Goal: Information Seeking & Learning: Learn about a topic

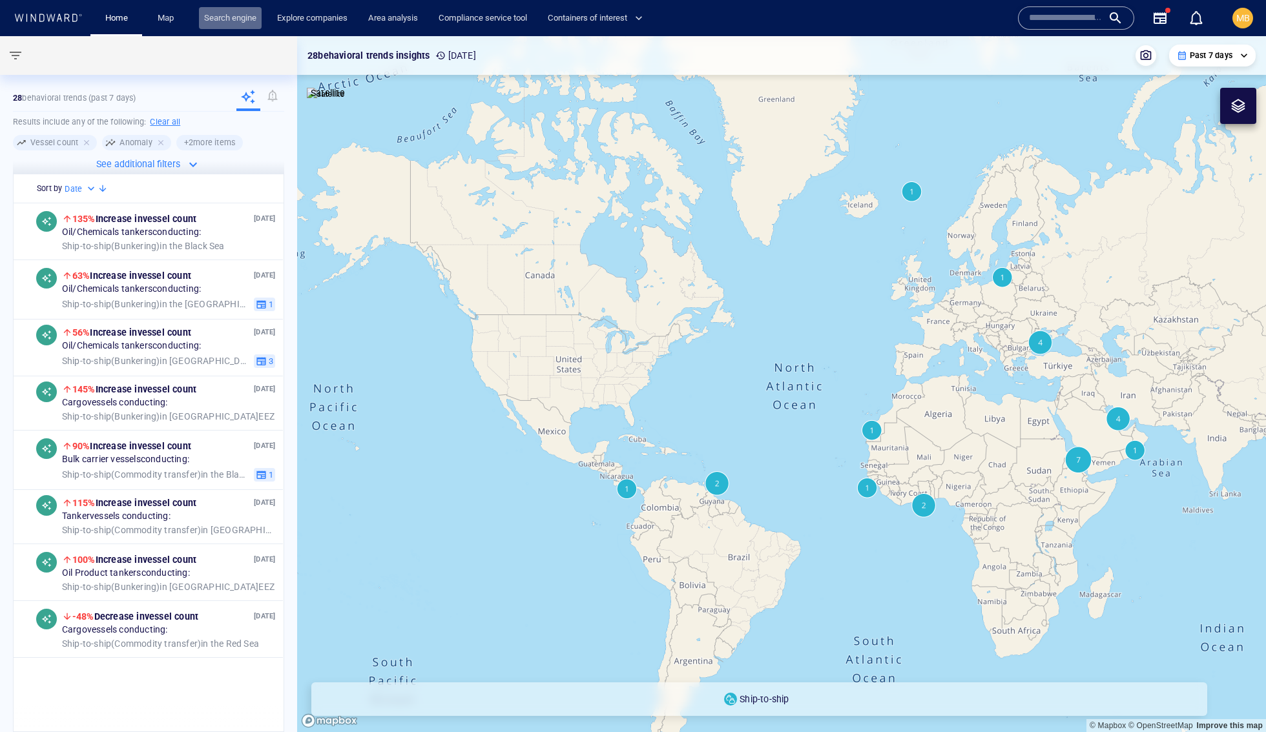
click at [262, 19] on link "Search engine" at bounding box center [230, 18] width 63 height 23
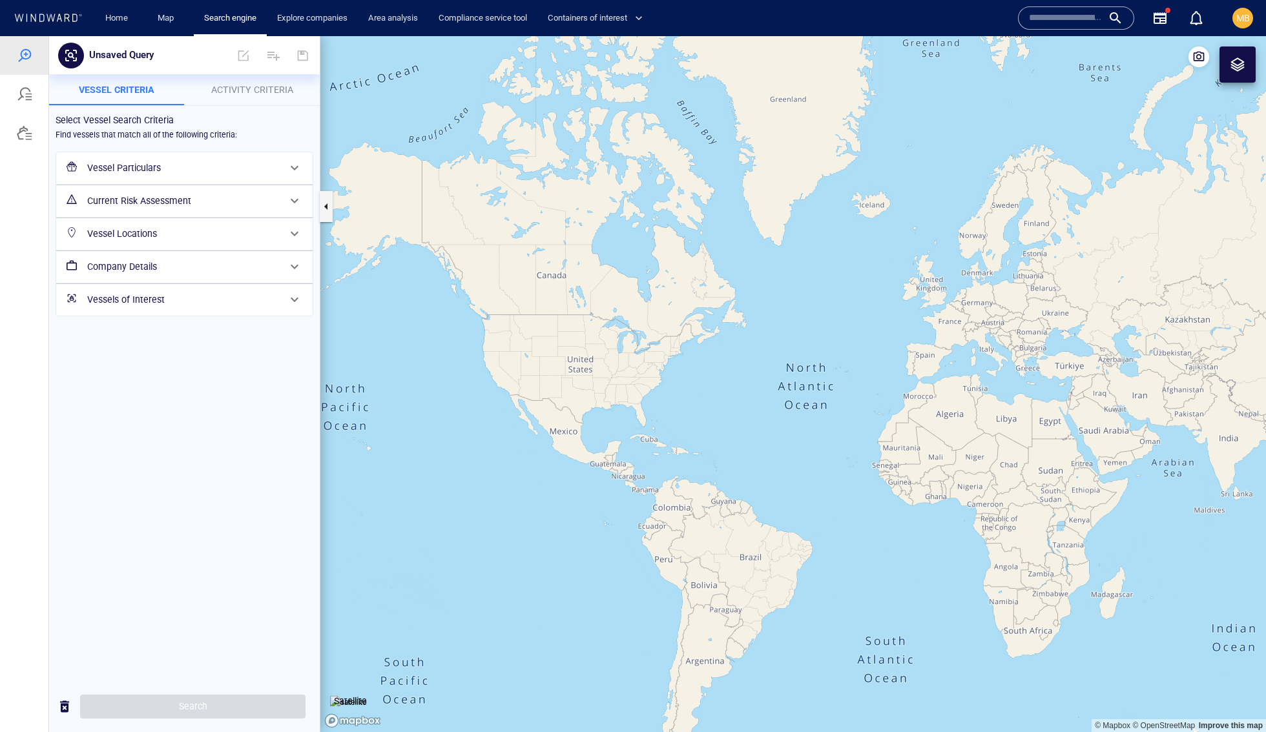
click at [200, 308] on h6 "Vessels of Interest" at bounding box center [183, 300] width 192 height 16
click at [177, 362] on div "​" at bounding box center [184, 351] width 234 height 19
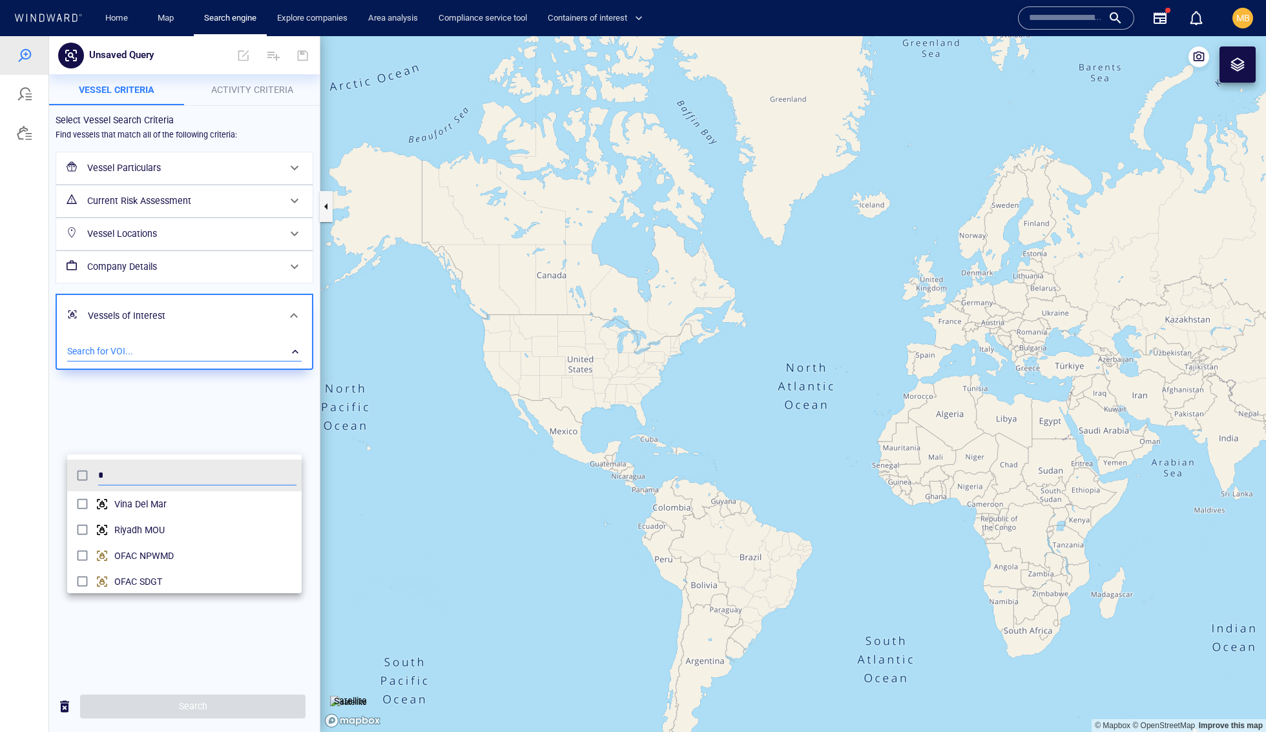
scroll to position [141, 235]
type input "****"
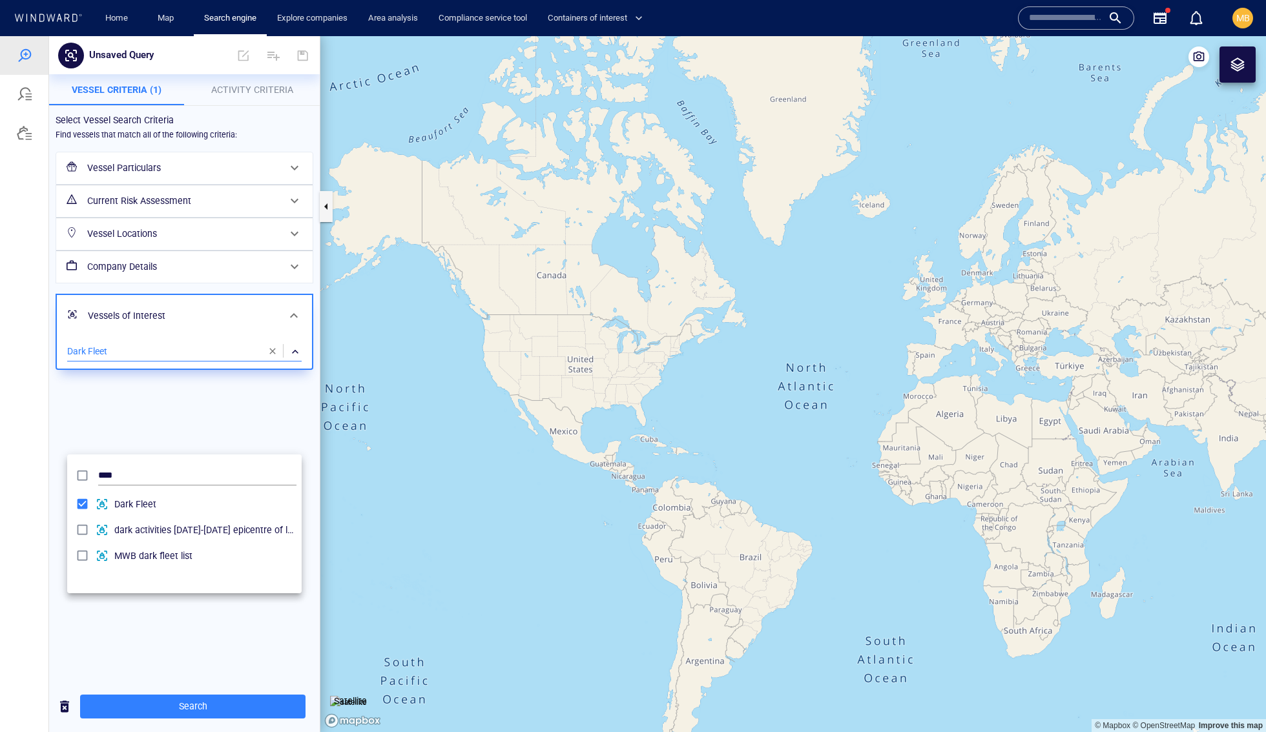
click at [191, 708] on div at bounding box center [633, 384] width 1266 height 696
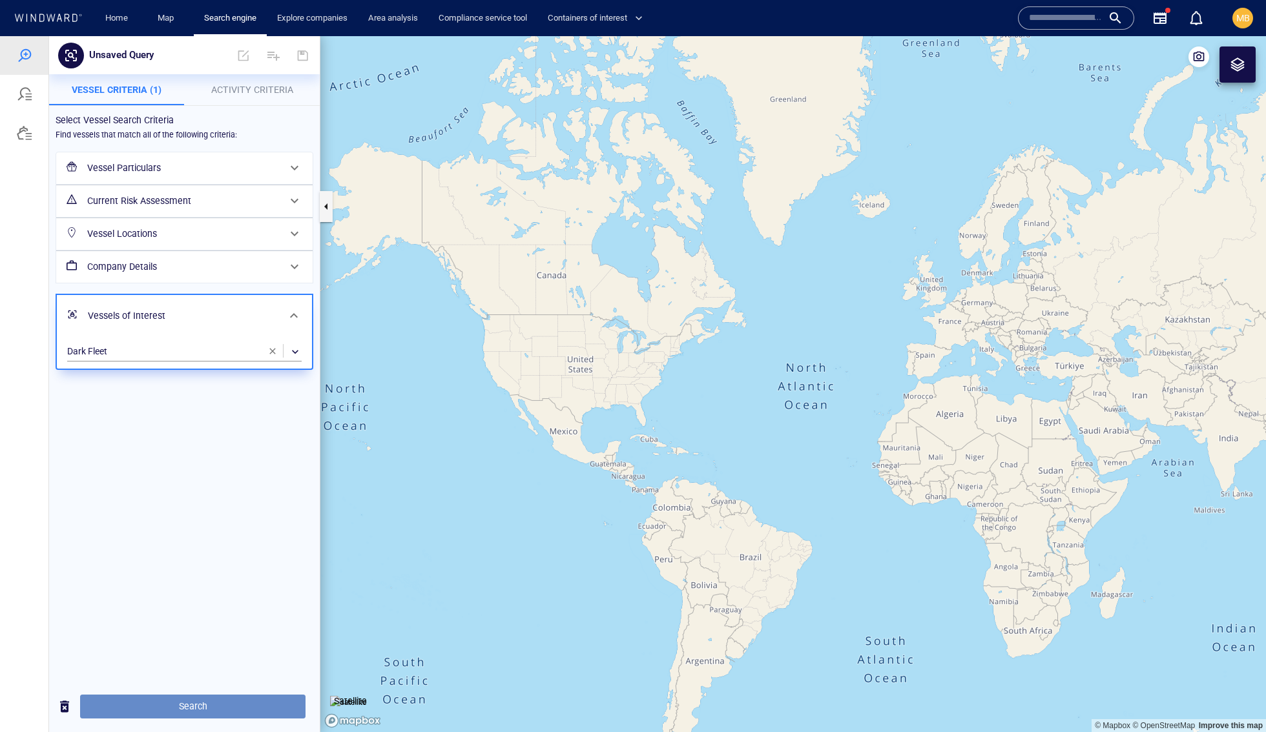
click at [192, 708] on span "Search" at bounding box center [192, 707] width 205 height 16
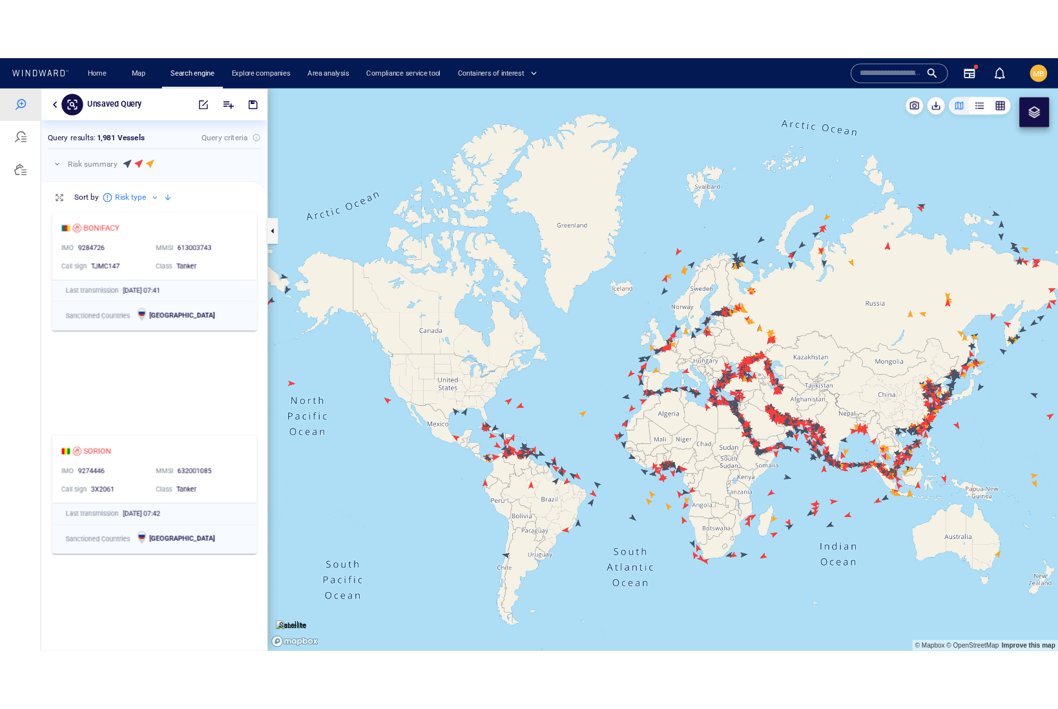
scroll to position [492, 270]
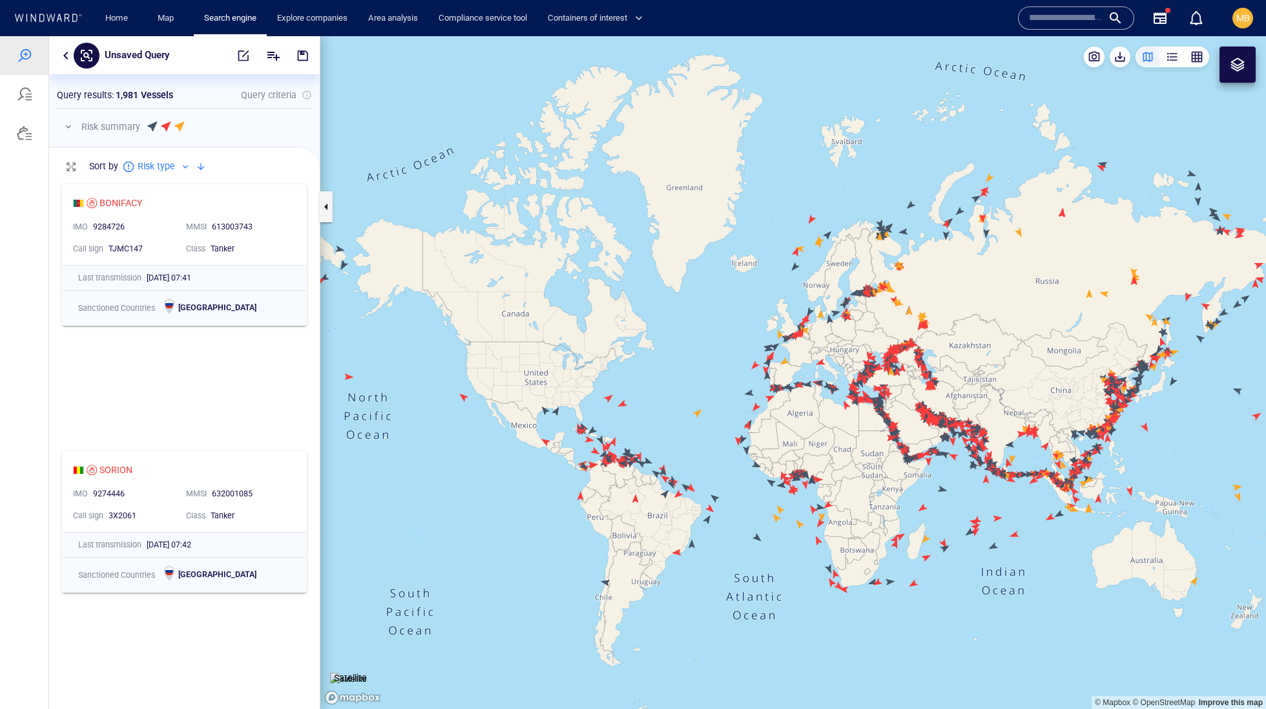
click at [1046, 14] on input "text" at bounding box center [1066, 17] width 74 height 19
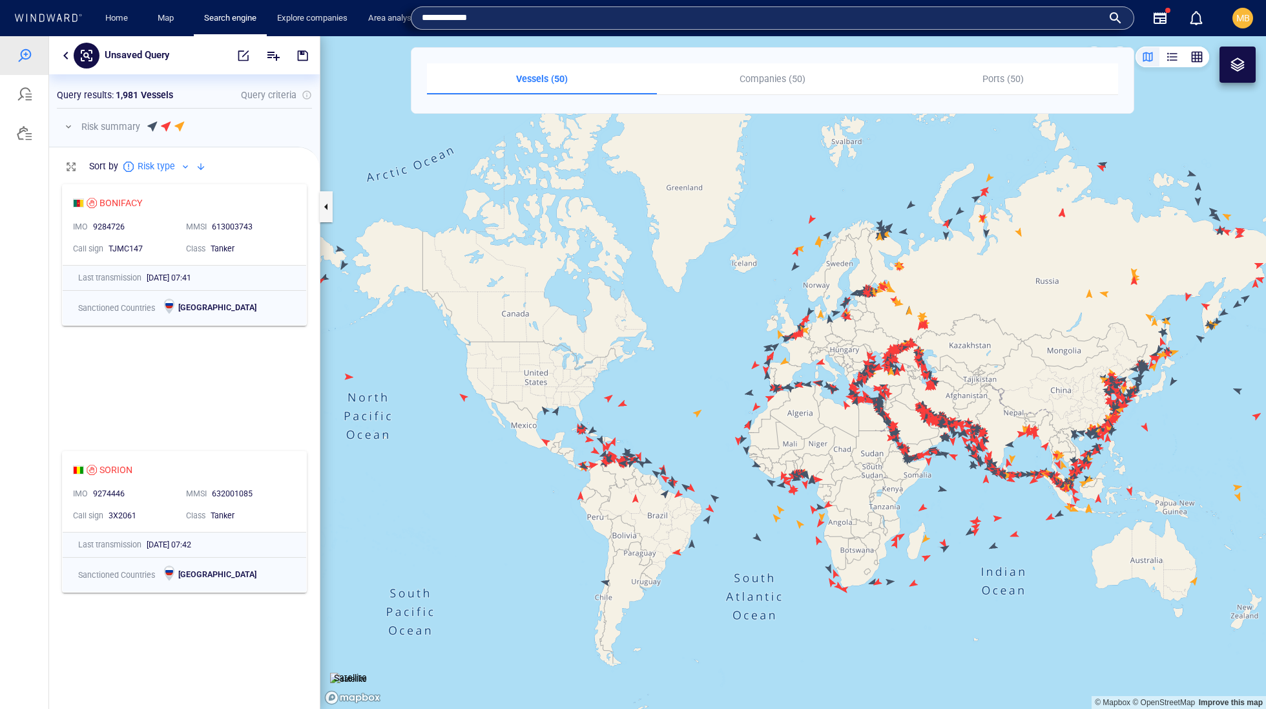
type input "**********"
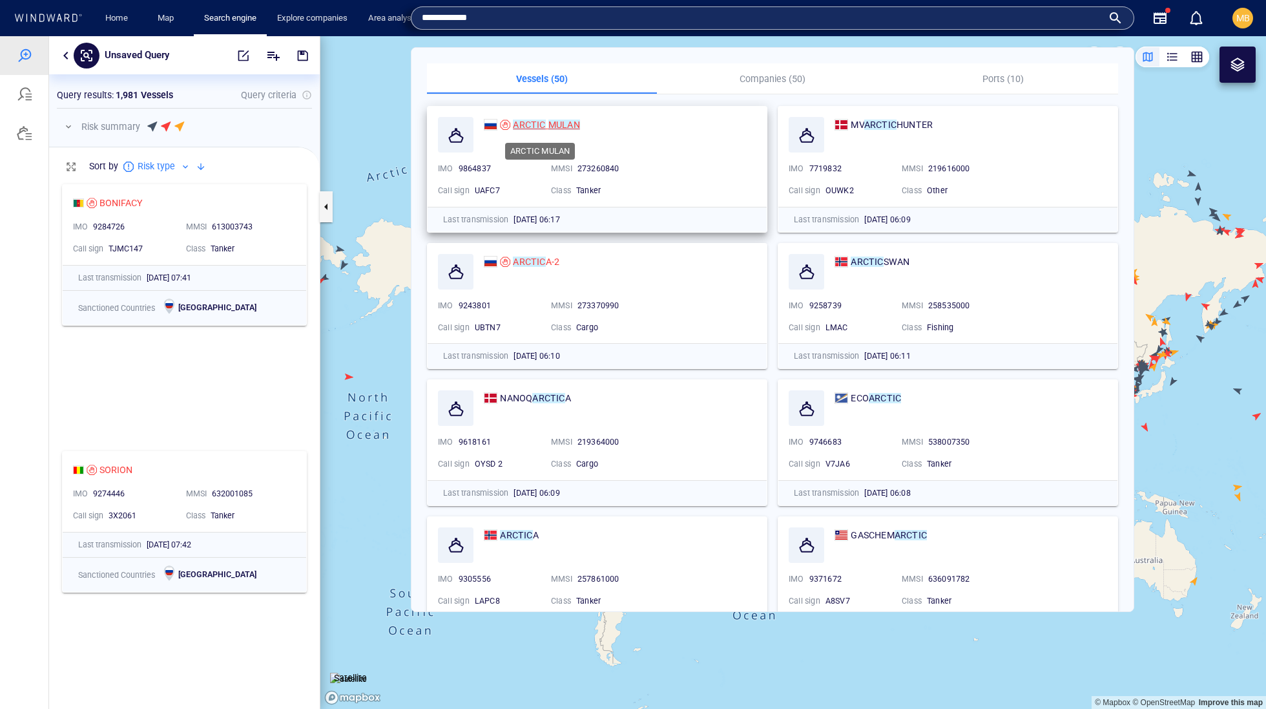
click at [548, 119] on span at bounding box center [547, 124] width 3 height 10
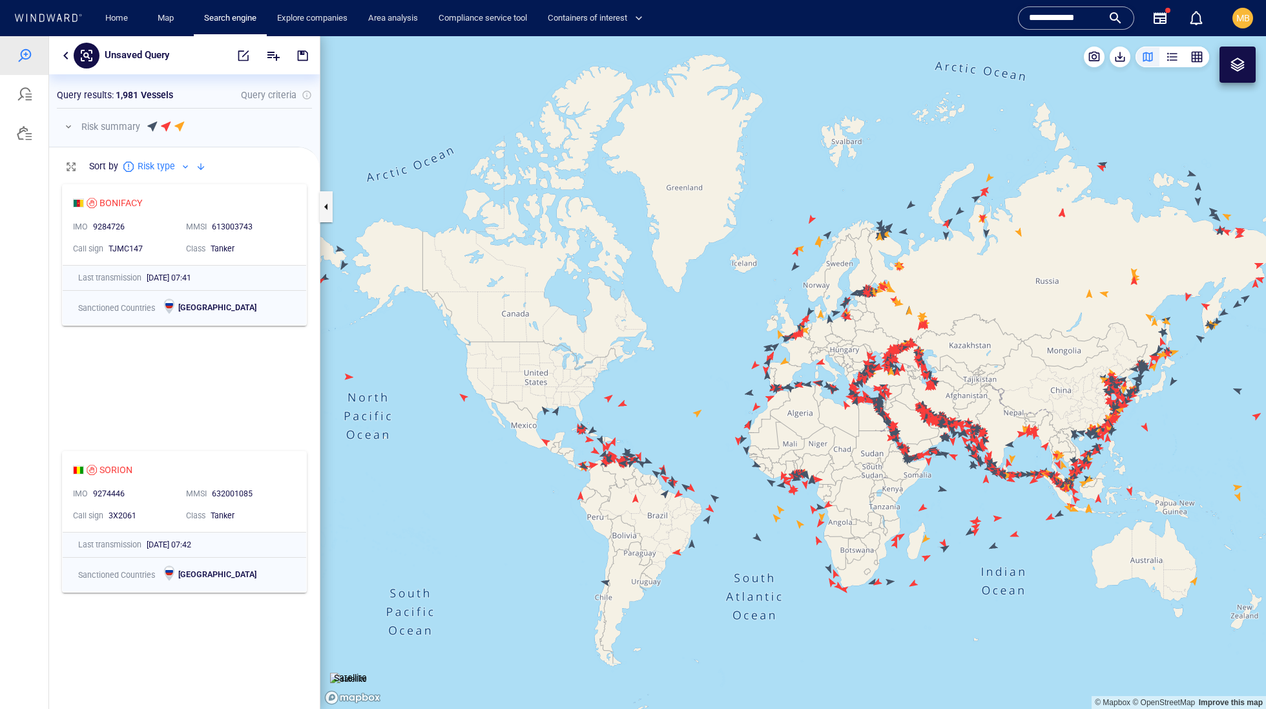
click at [1078, 17] on input "**********" at bounding box center [1066, 17] width 74 height 19
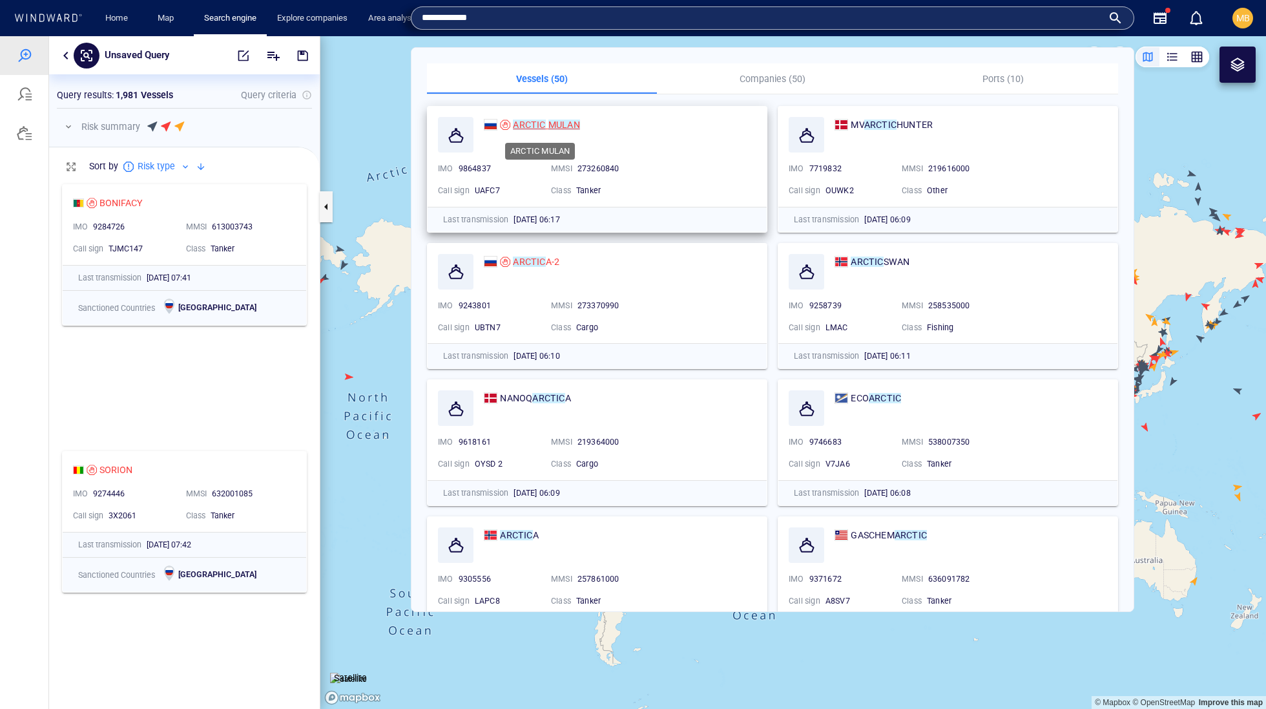
click at [580, 119] on mark "MULAN" at bounding box center [564, 124] width 32 height 10
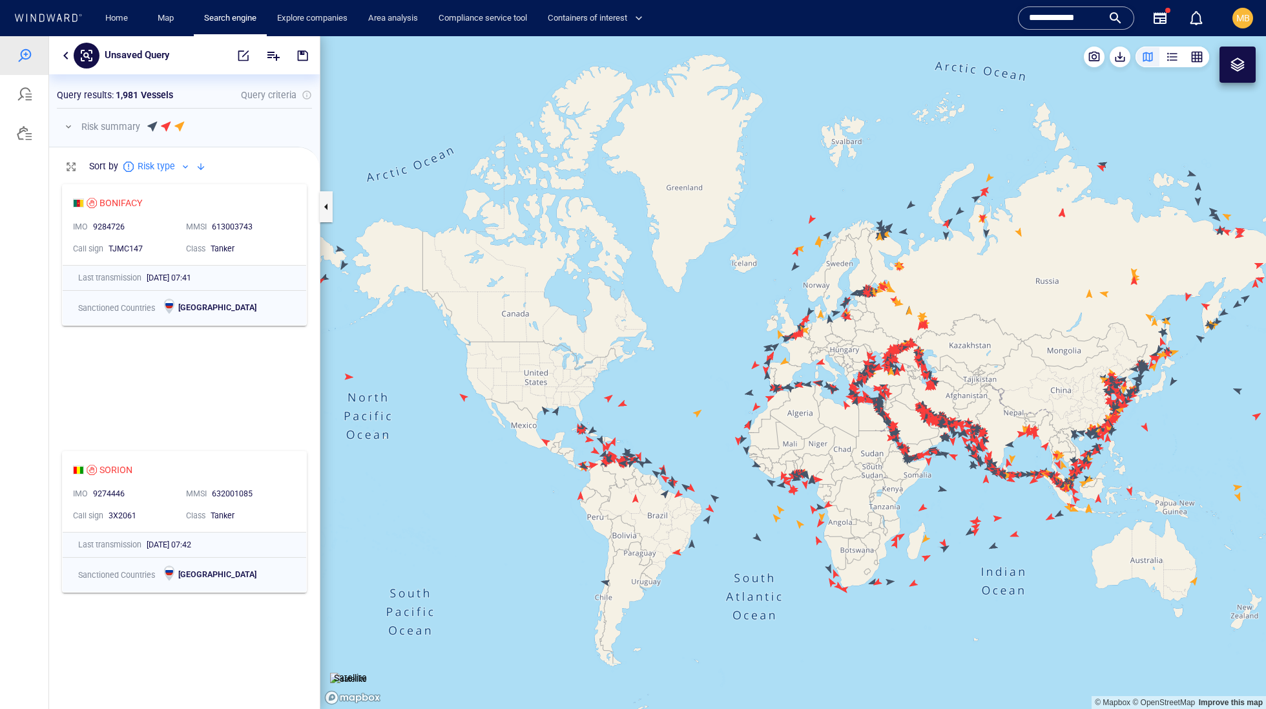
click at [1072, 19] on input "**********" at bounding box center [1066, 17] width 74 height 19
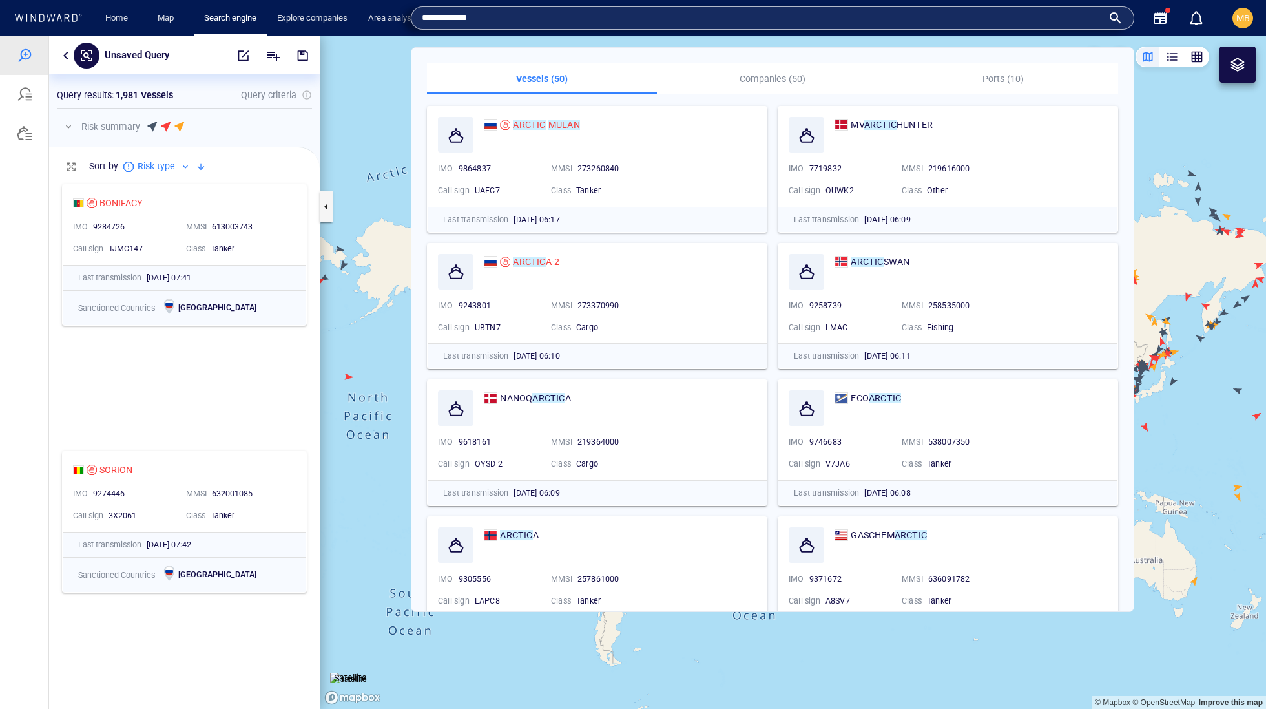
click at [1099, 21] on div "**********" at bounding box center [772, 17] width 701 height 19
click at [1101, 14] on div "**********" at bounding box center [772, 17] width 701 height 19
click at [1101, 22] on div "**********" at bounding box center [772, 17] width 701 height 19
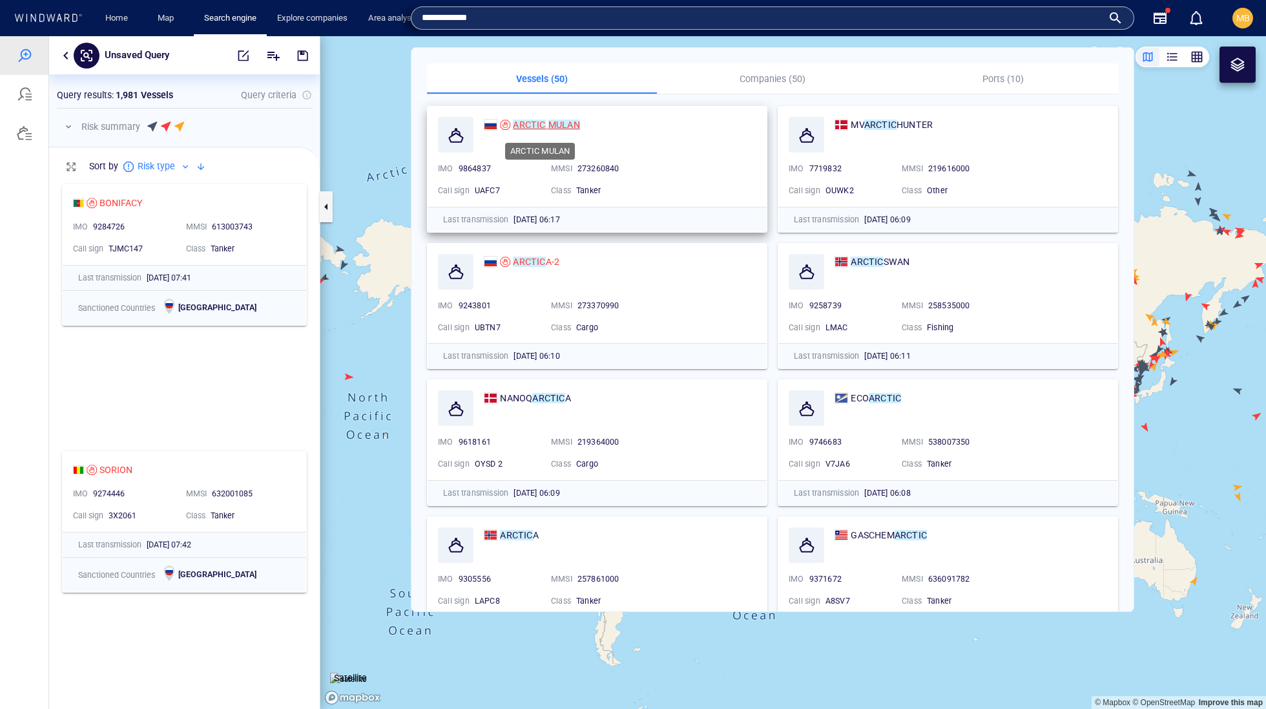
click at [575, 121] on mark "MULAN" at bounding box center [564, 124] width 32 height 10
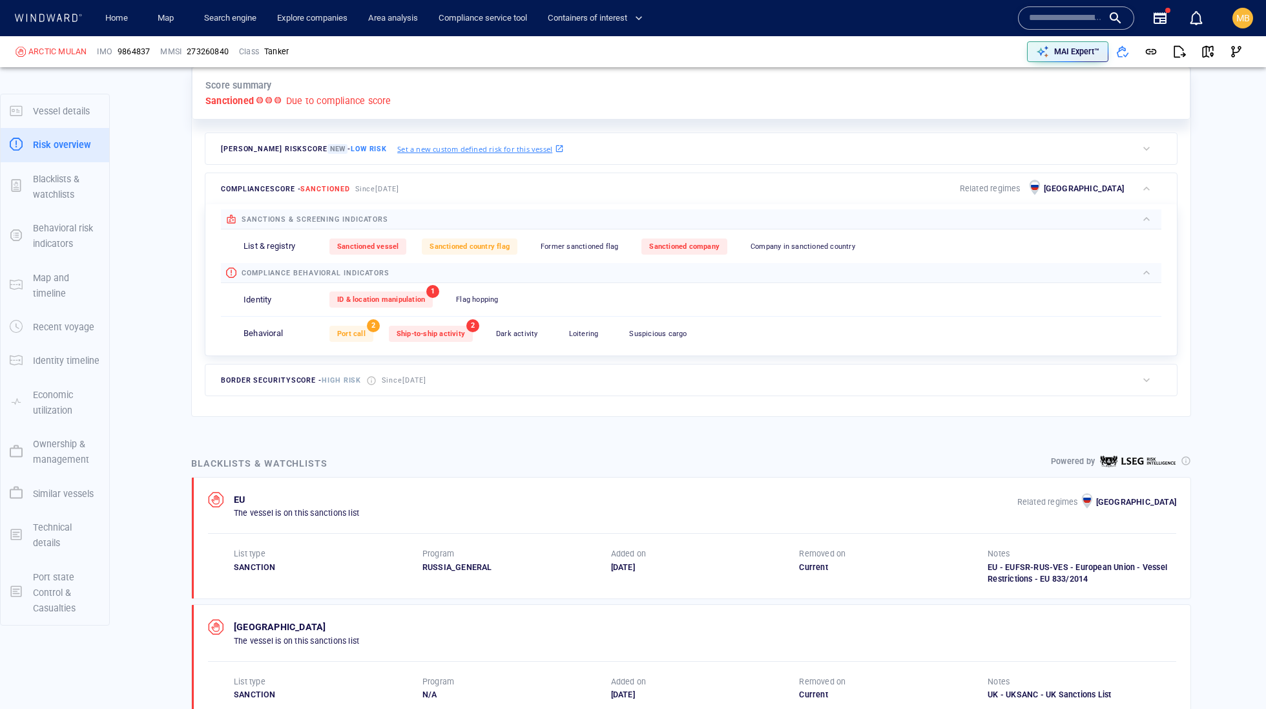
scroll to position [338, 0]
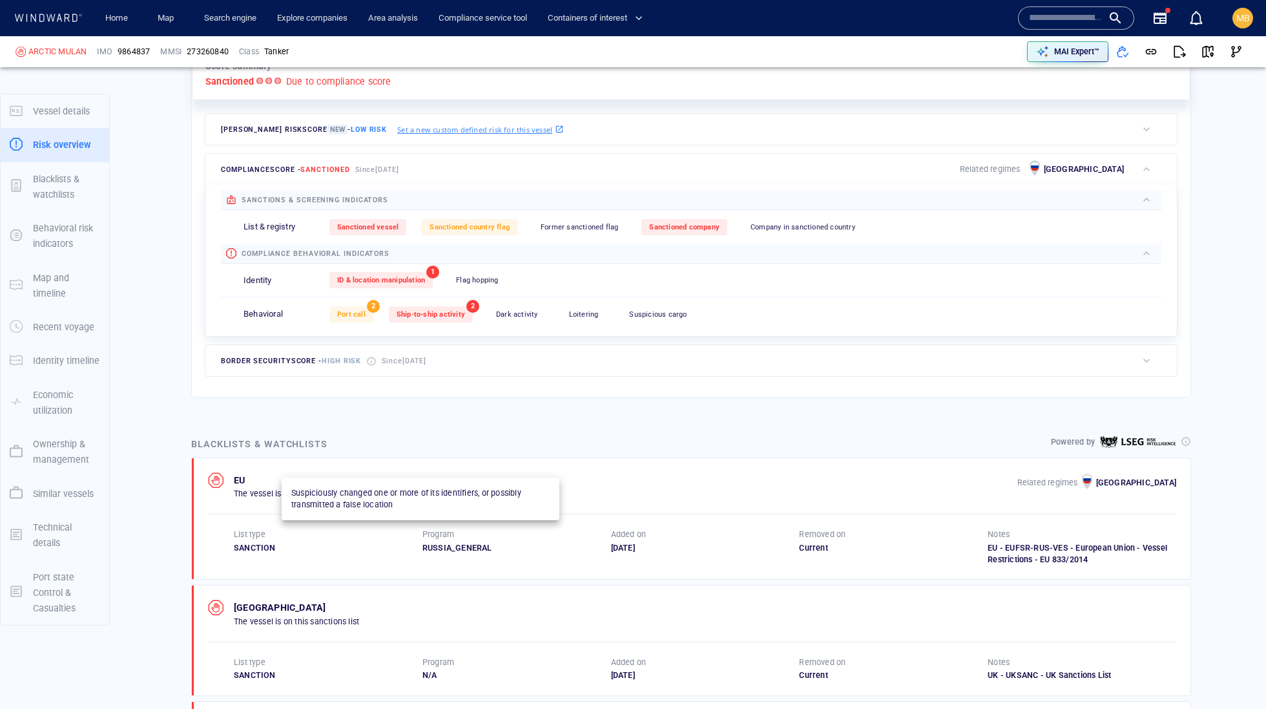
click at [425, 284] on span "ID & location manipulation" at bounding box center [381, 280] width 88 height 8
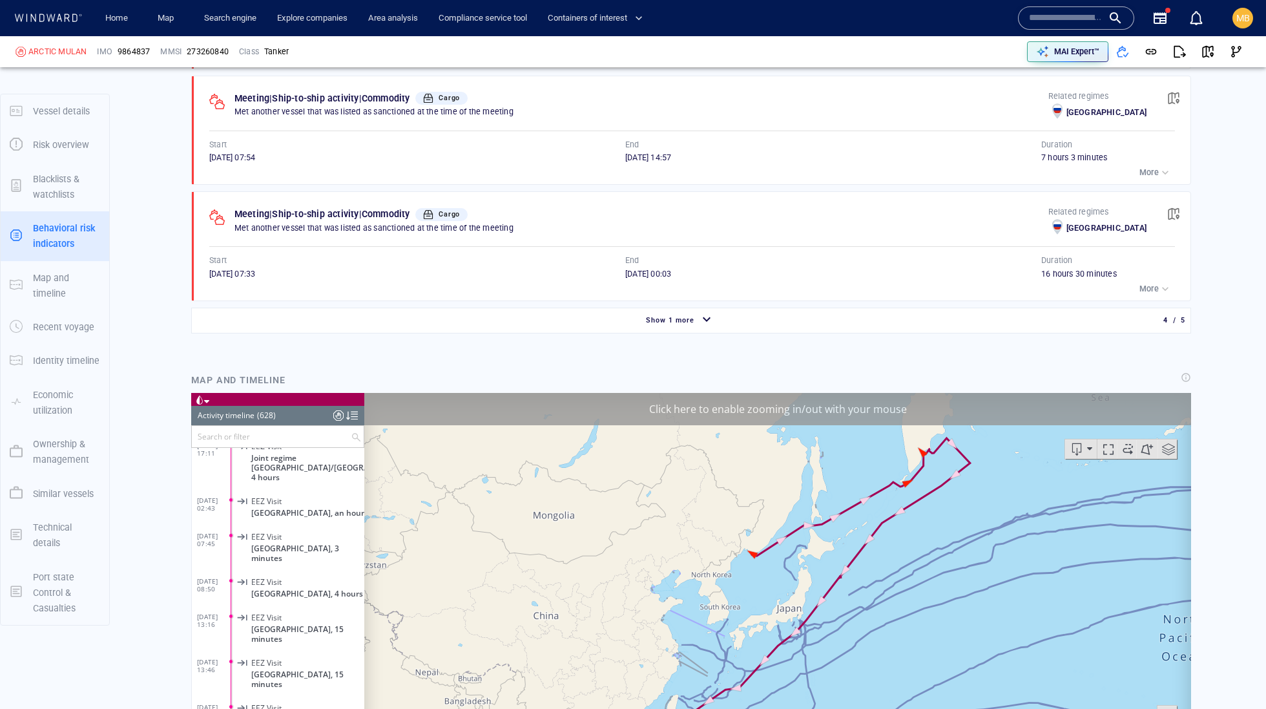
scroll to position [1393, 0]
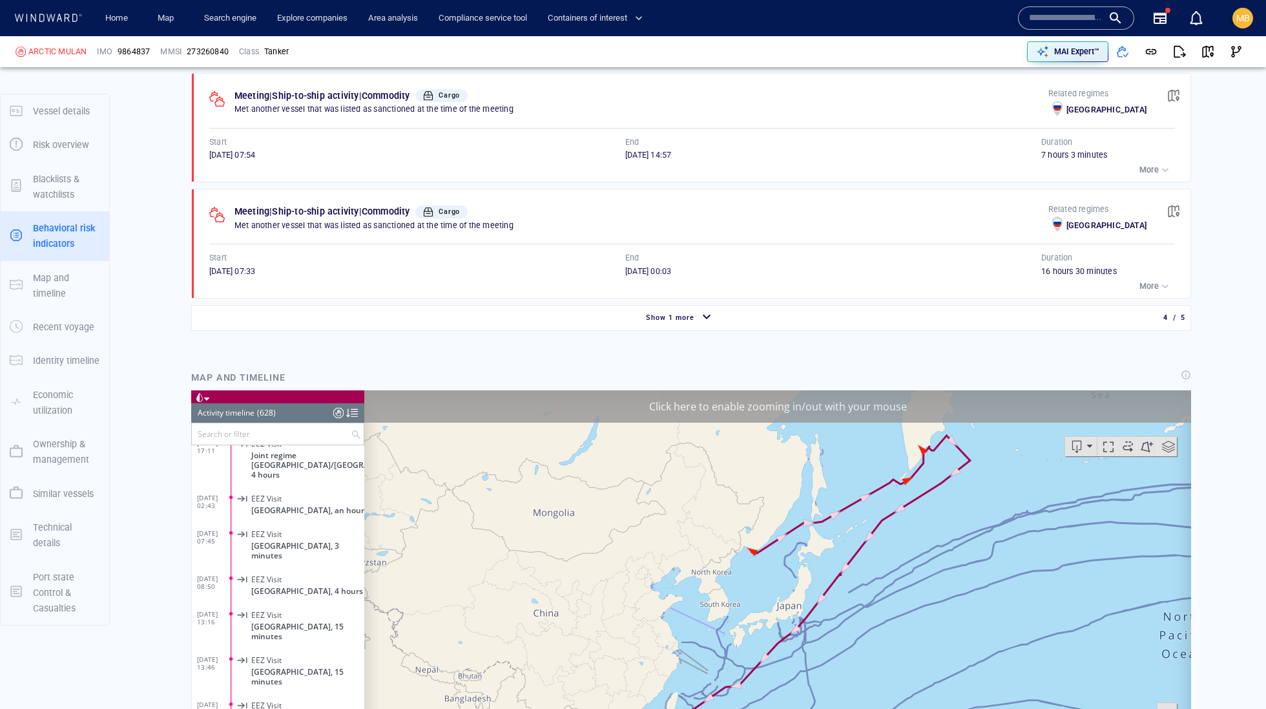
click at [1139, 60] on p "More" at bounding box center [1148, 54] width 19 height 12
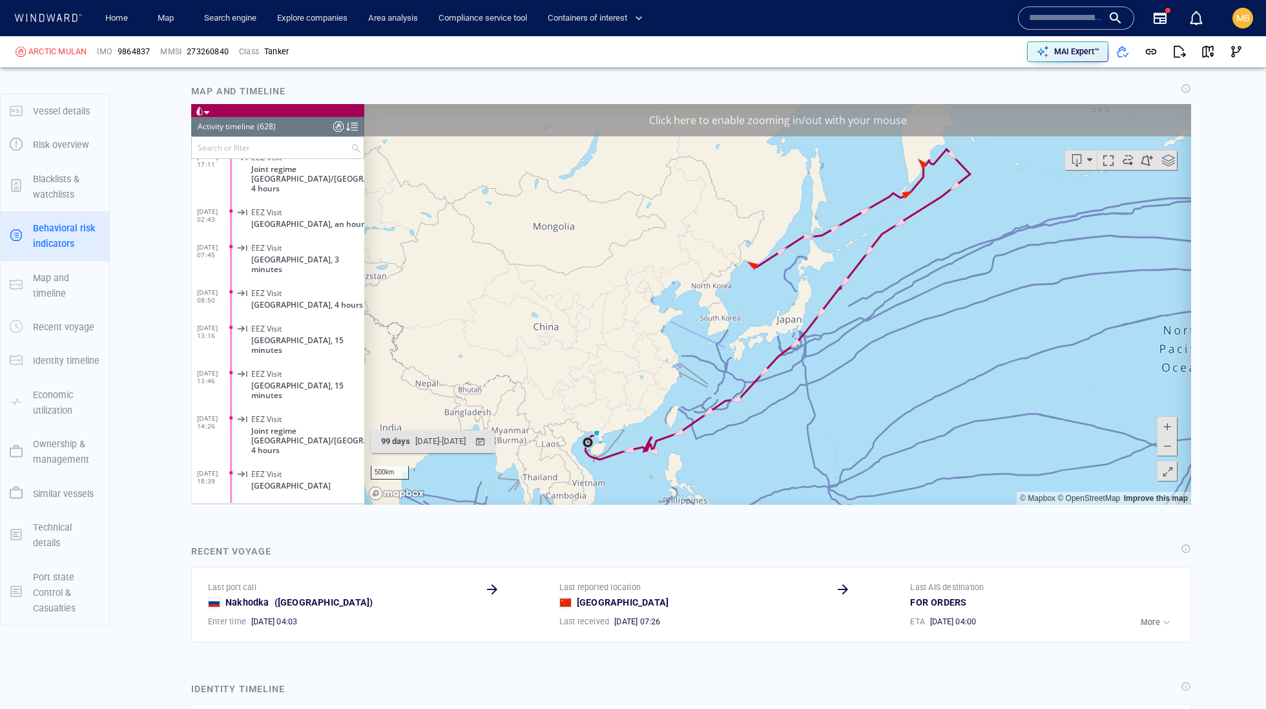
scroll to position [1768, 0]
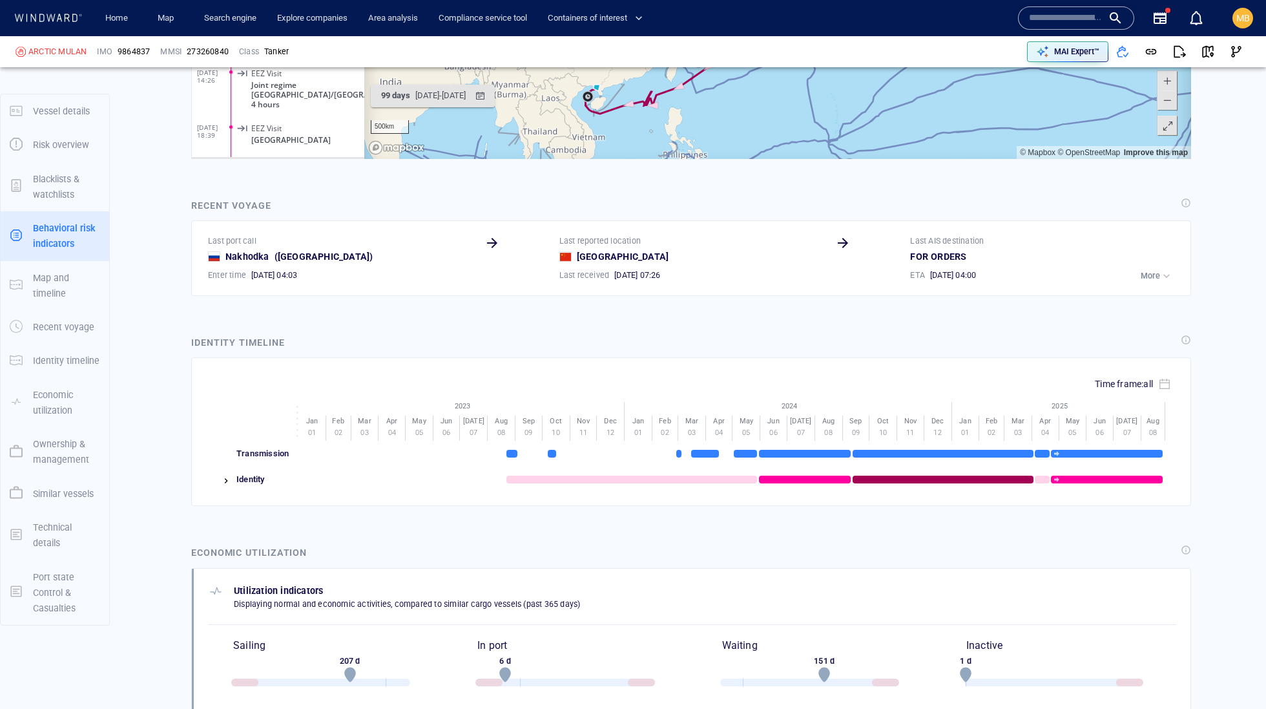
scroll to position [2299, 0]
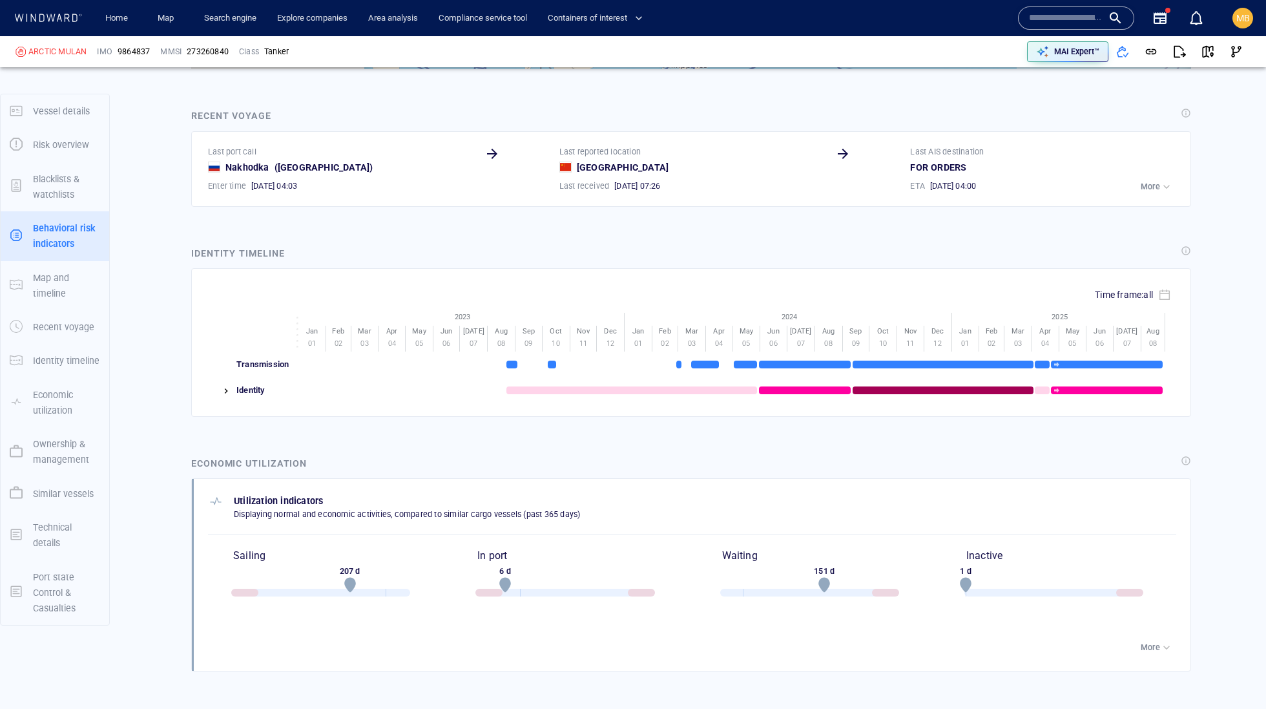
scroll to position [2500, 0]
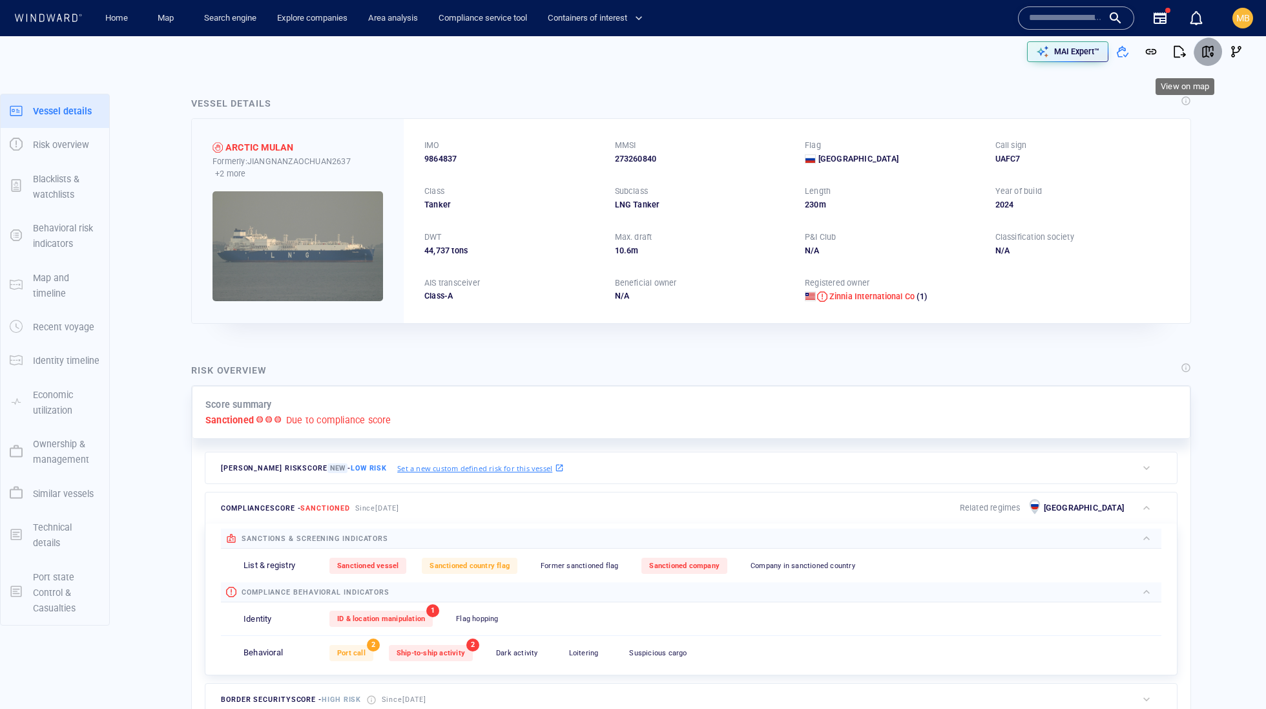
click at [1204, 54] on span "button" at bounding box center [1207, 51] width 13 height 13
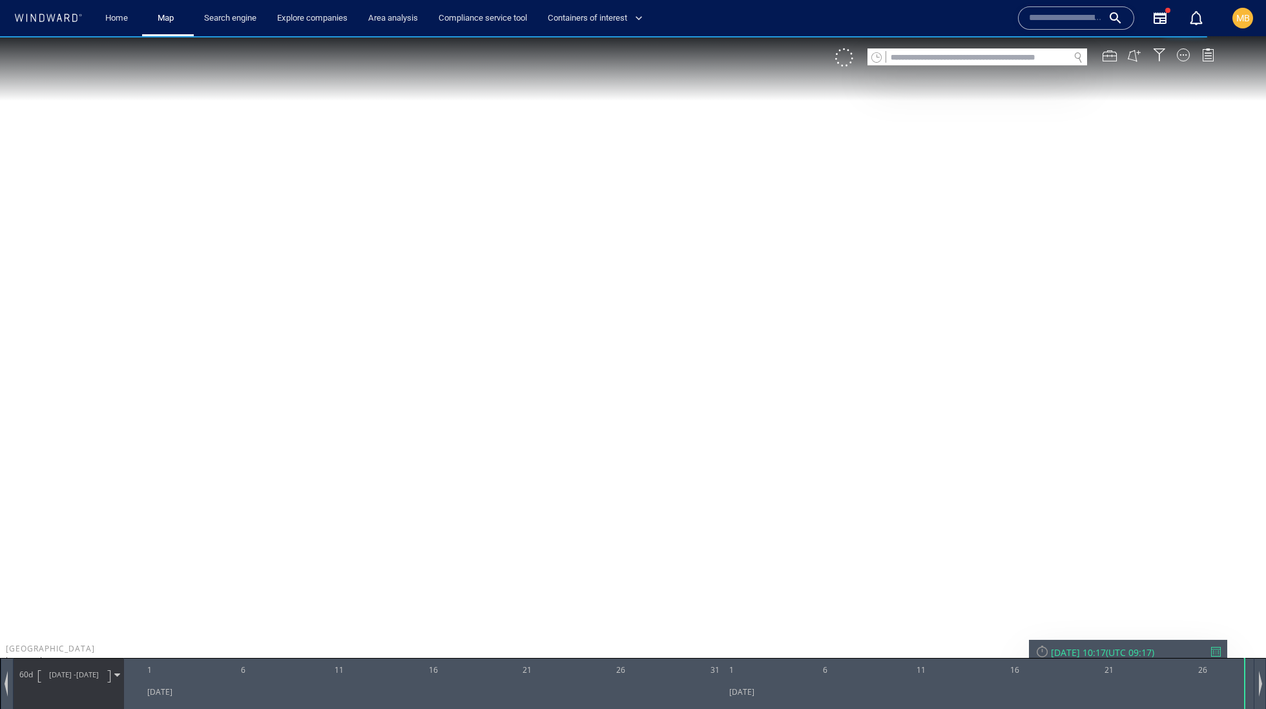
click at [76, 679] on span "[DATE] -" at bounding box center [62, 674] width 27 height 10
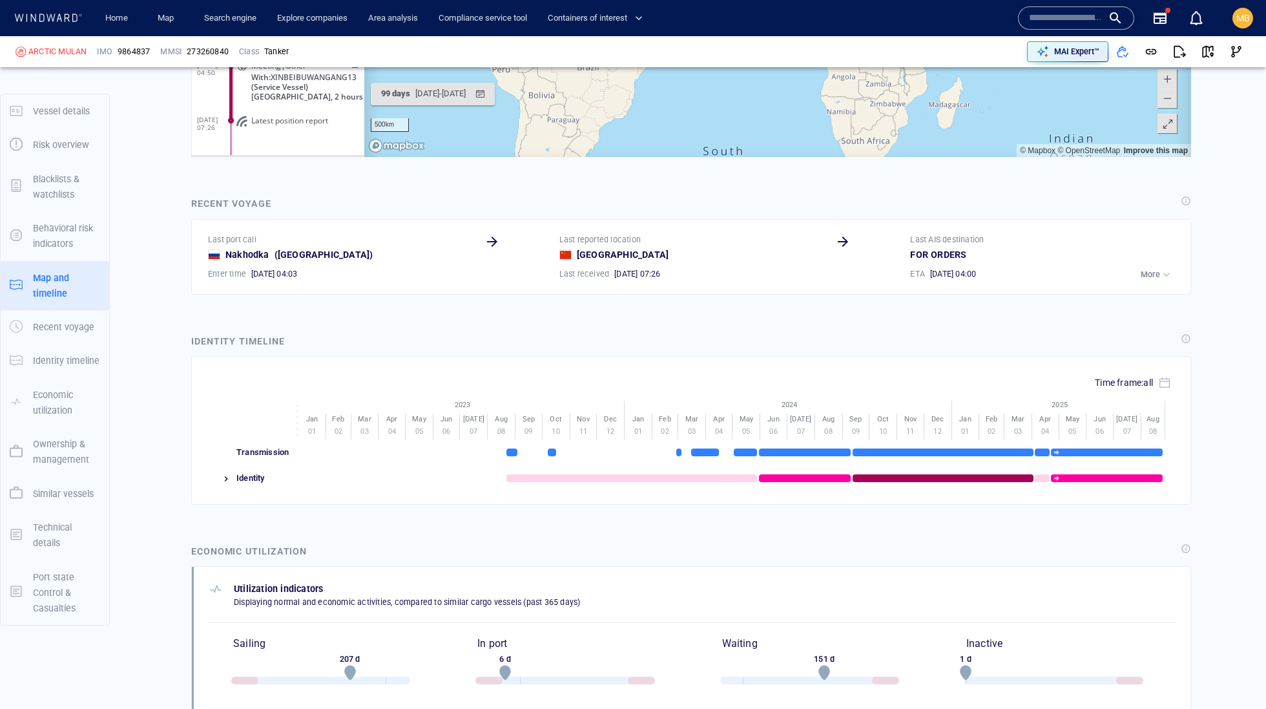
scroll to position [244, 0]
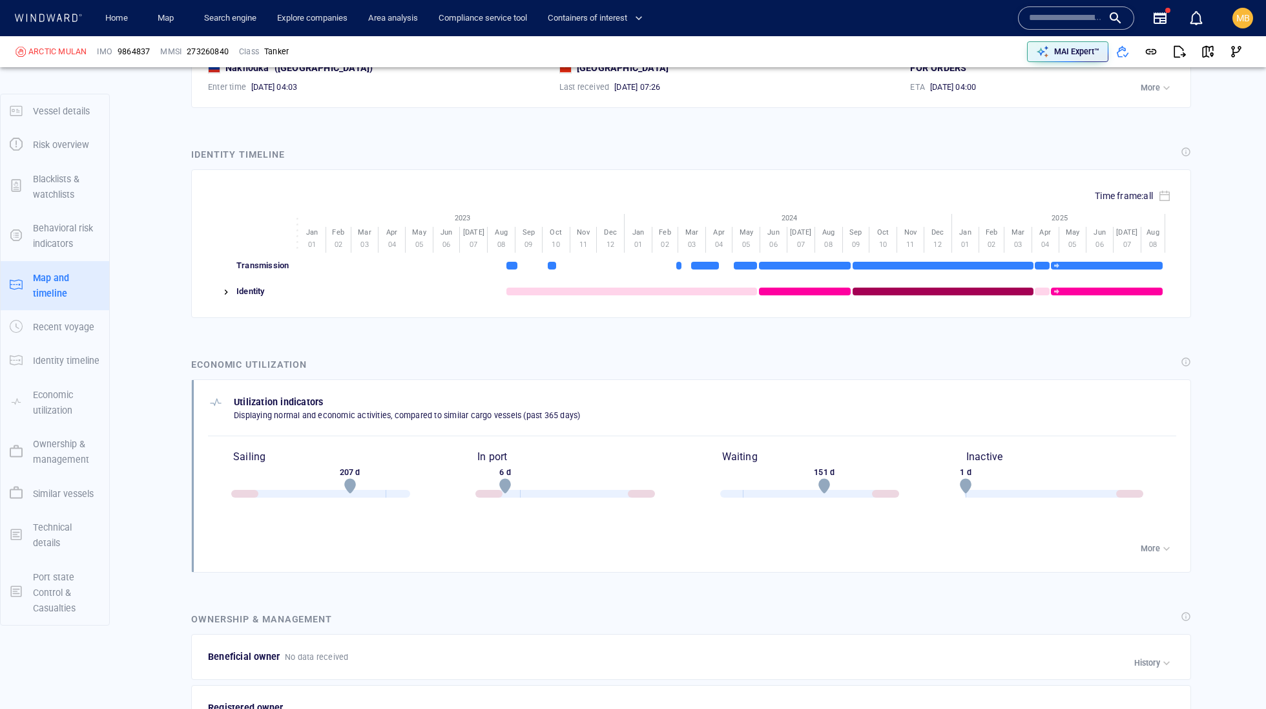
scroll to position [2199, 0]
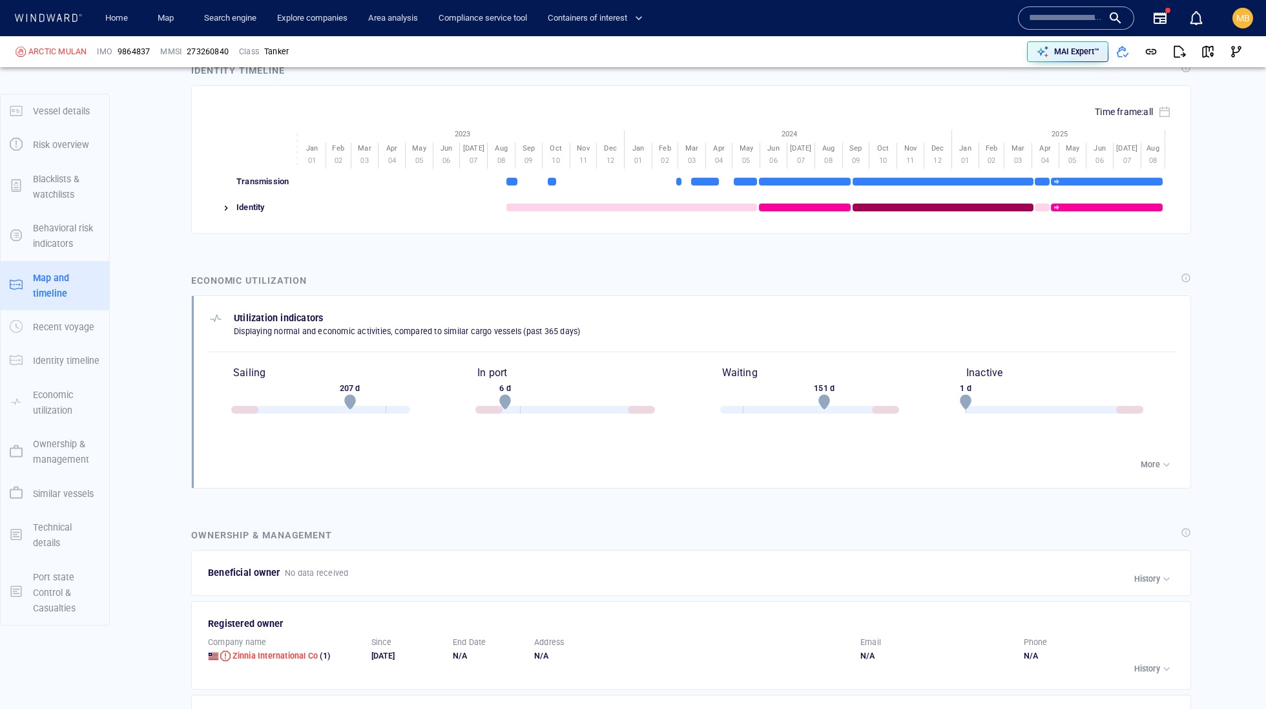
scroll to position [21966, 0]
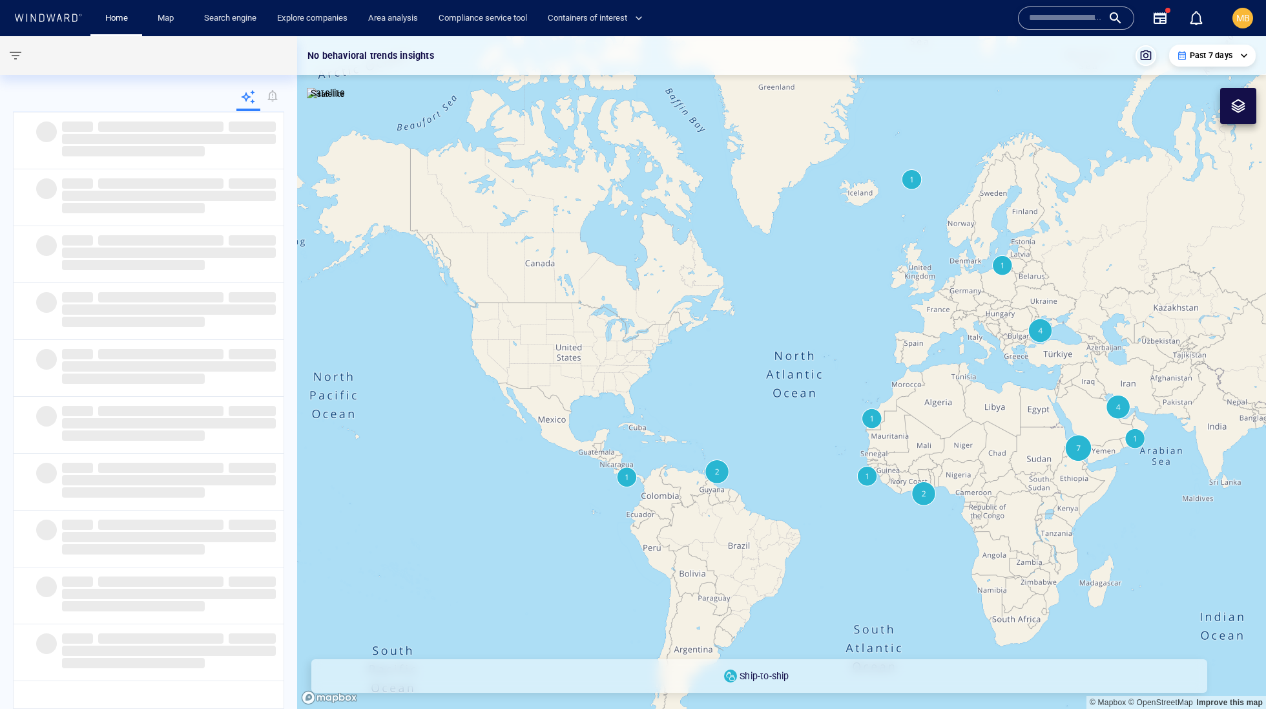
click at [1032, 18] on input "text" at bounding box center [1066, 17] width 74 height 19
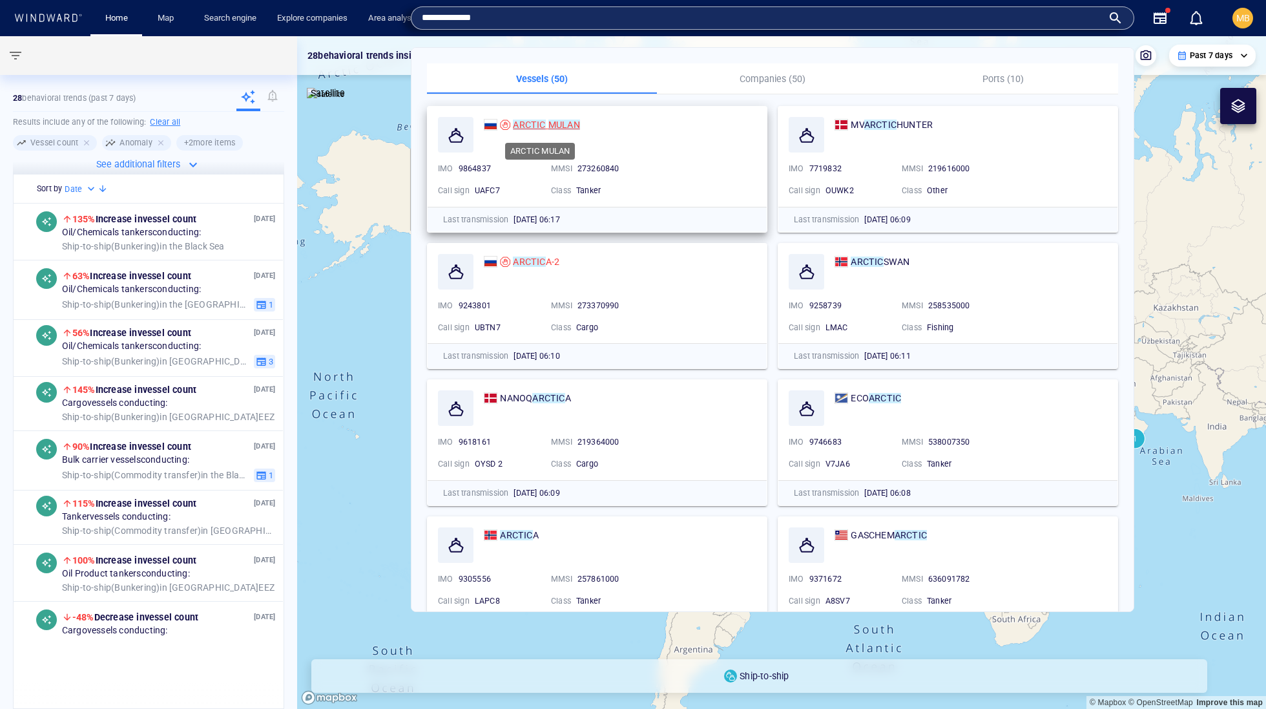
type input "**********"
click at [535, 119] on mark "ARCTIC" at bounding box center [529, 124] width 32 height 10
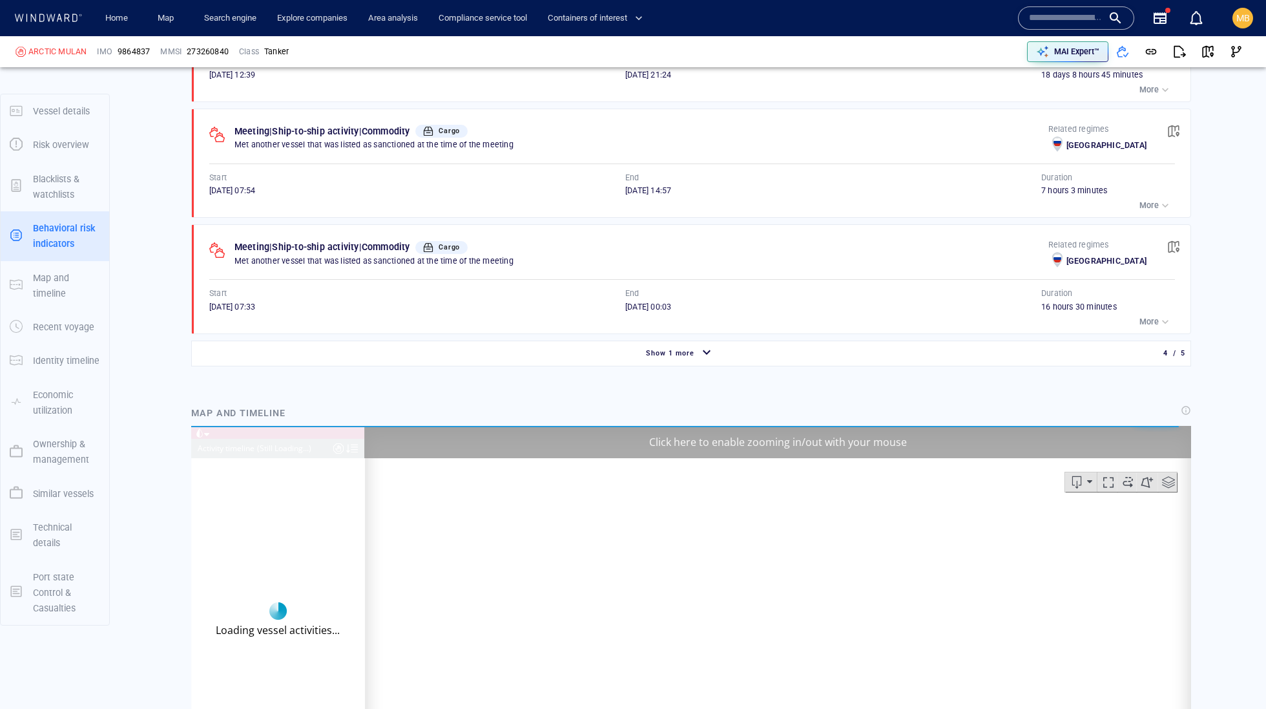
scroll to position [217, 0]
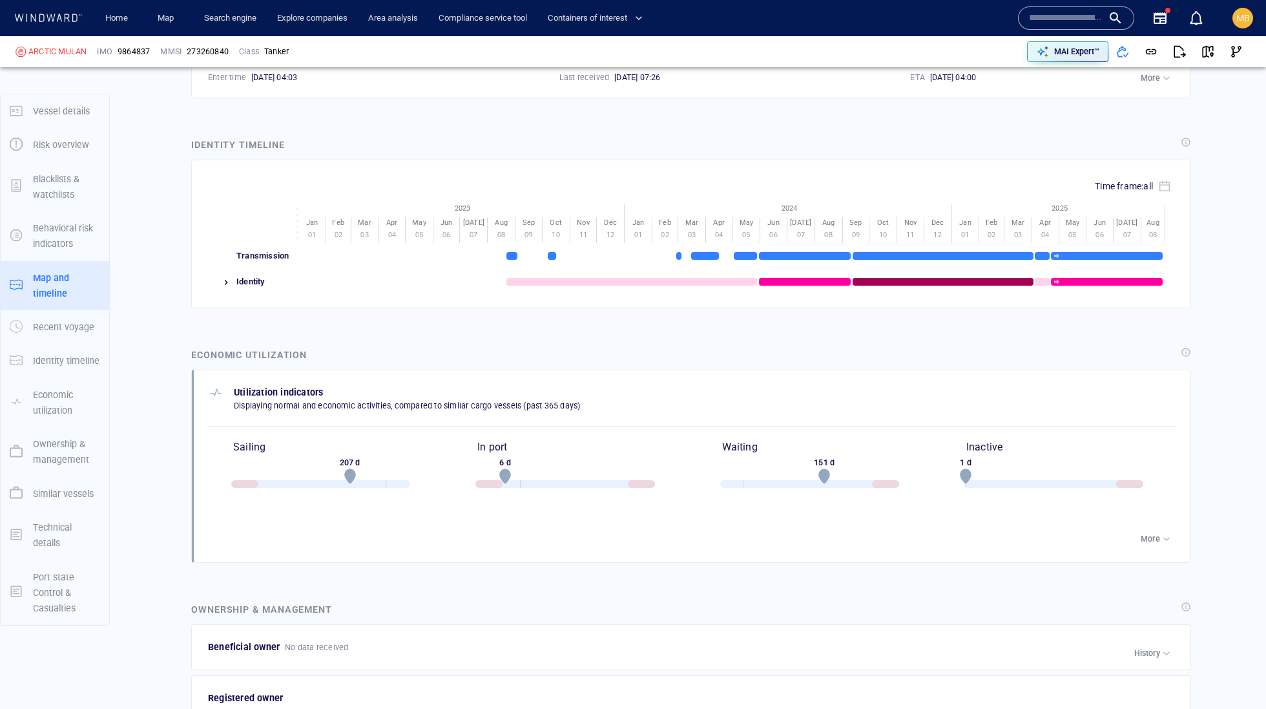
scroll to position [2232, 0]
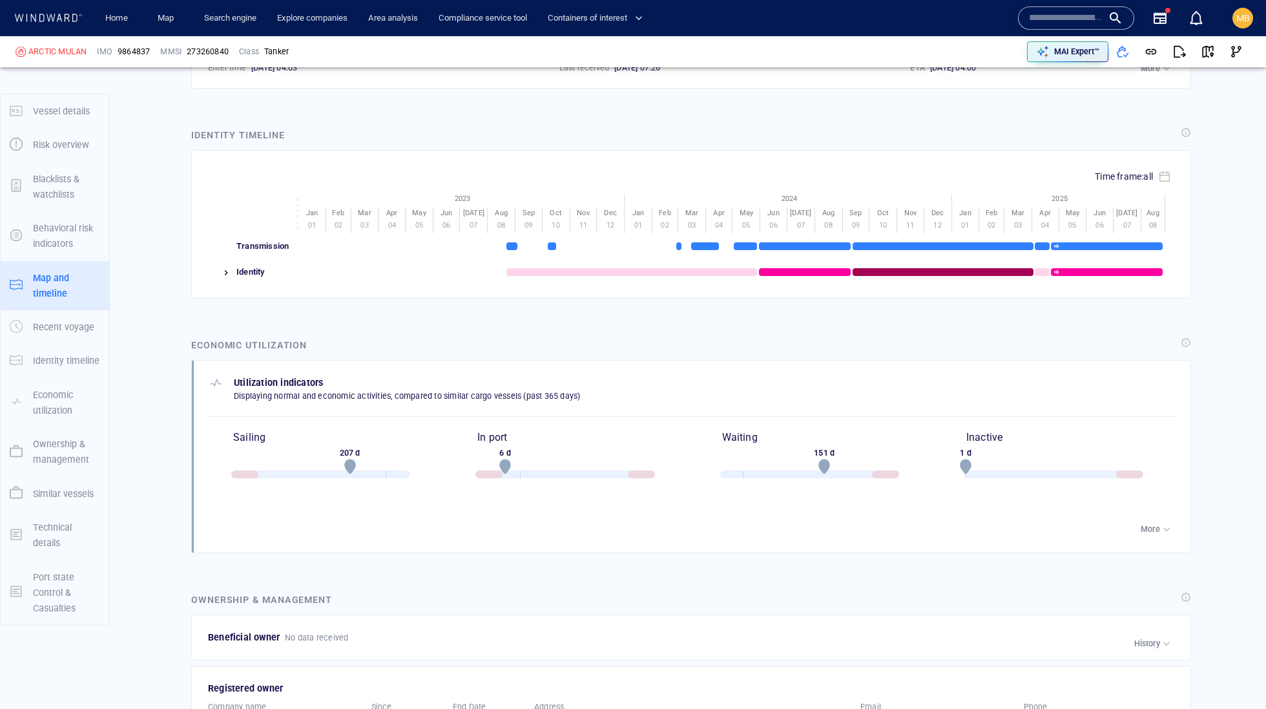
scroll to position [21966, 0]
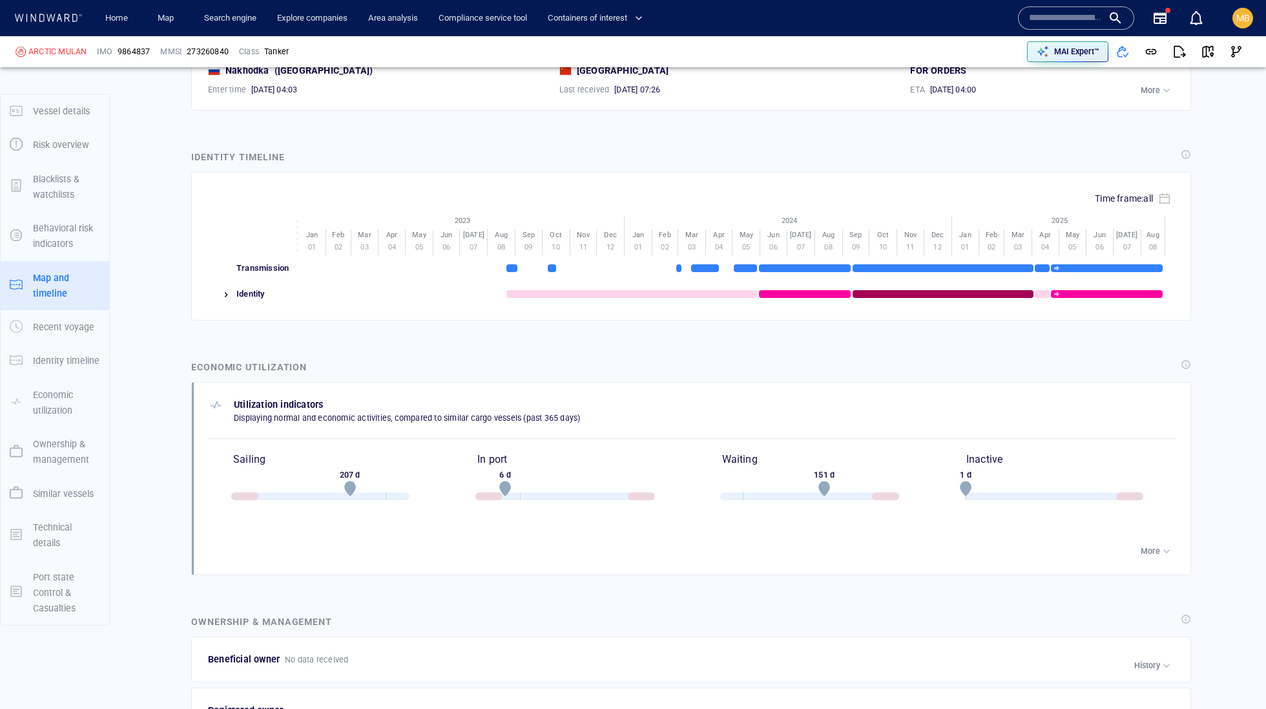
scroll to position [2217, 0]
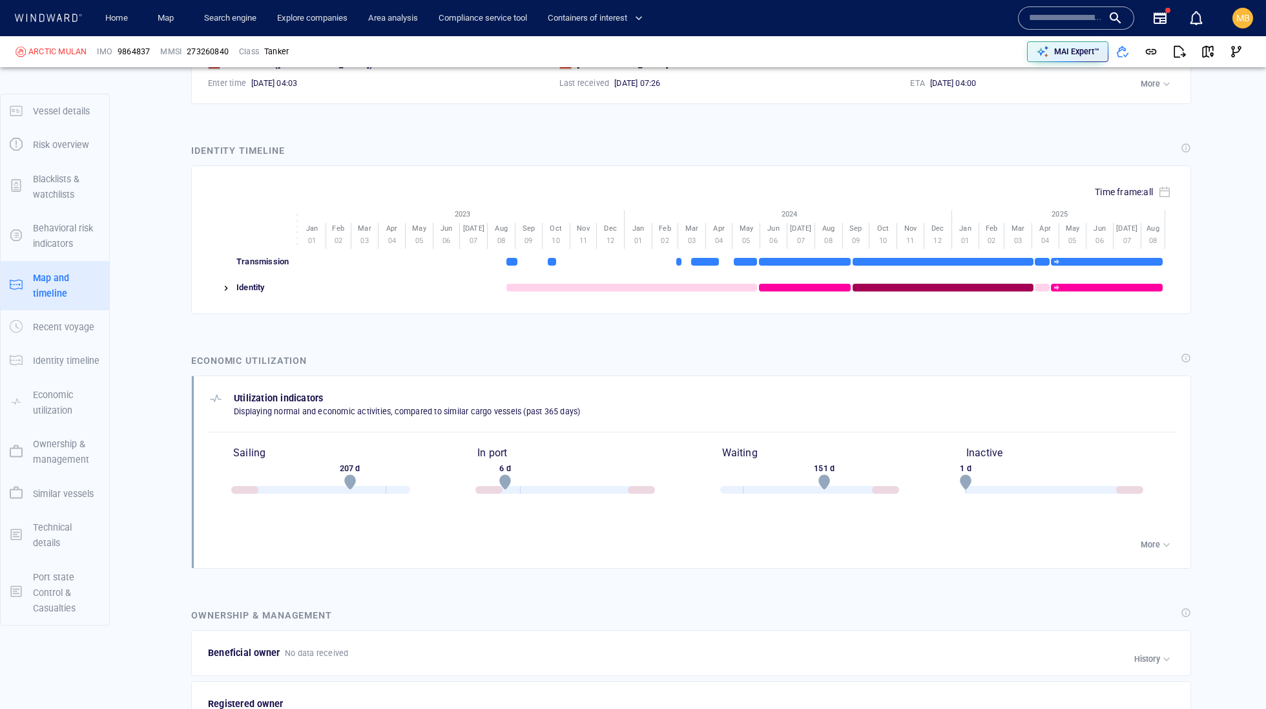
drag, startPoint x: 997, startPoint y: -191, endPoint x: 959, endPoint y: -210, distance: 42.8
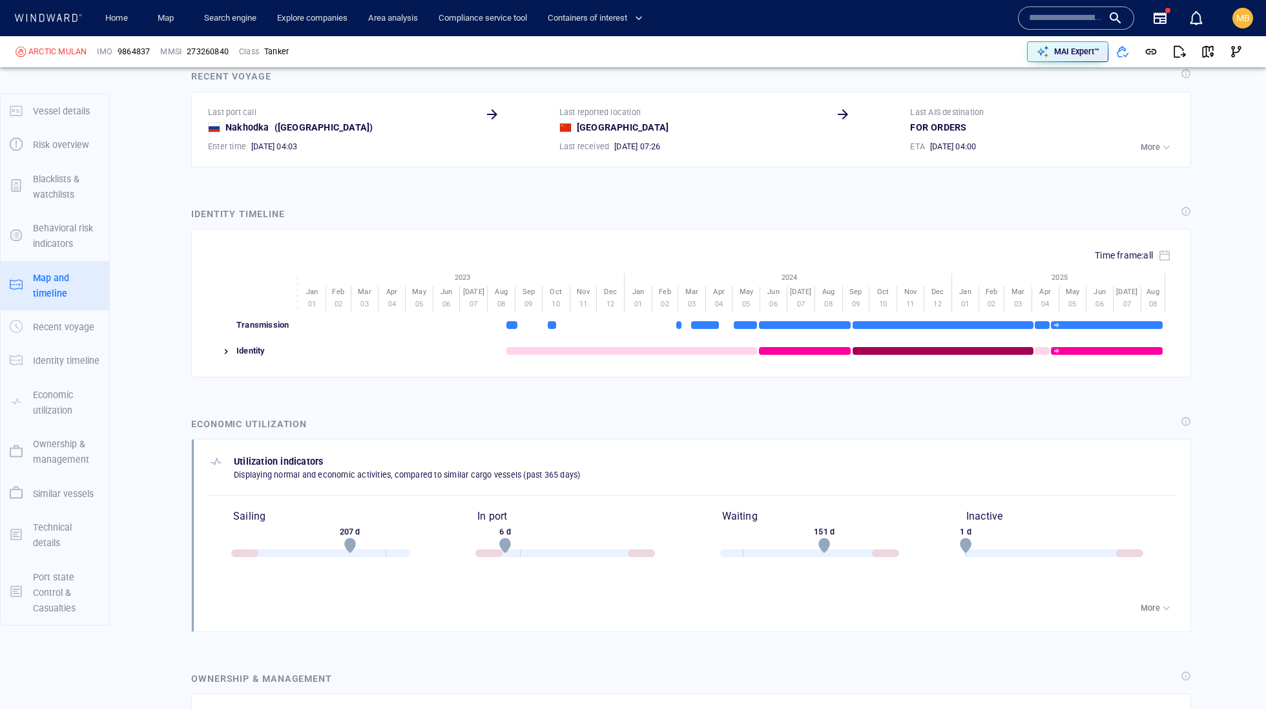
scroll to position [2132, 0]
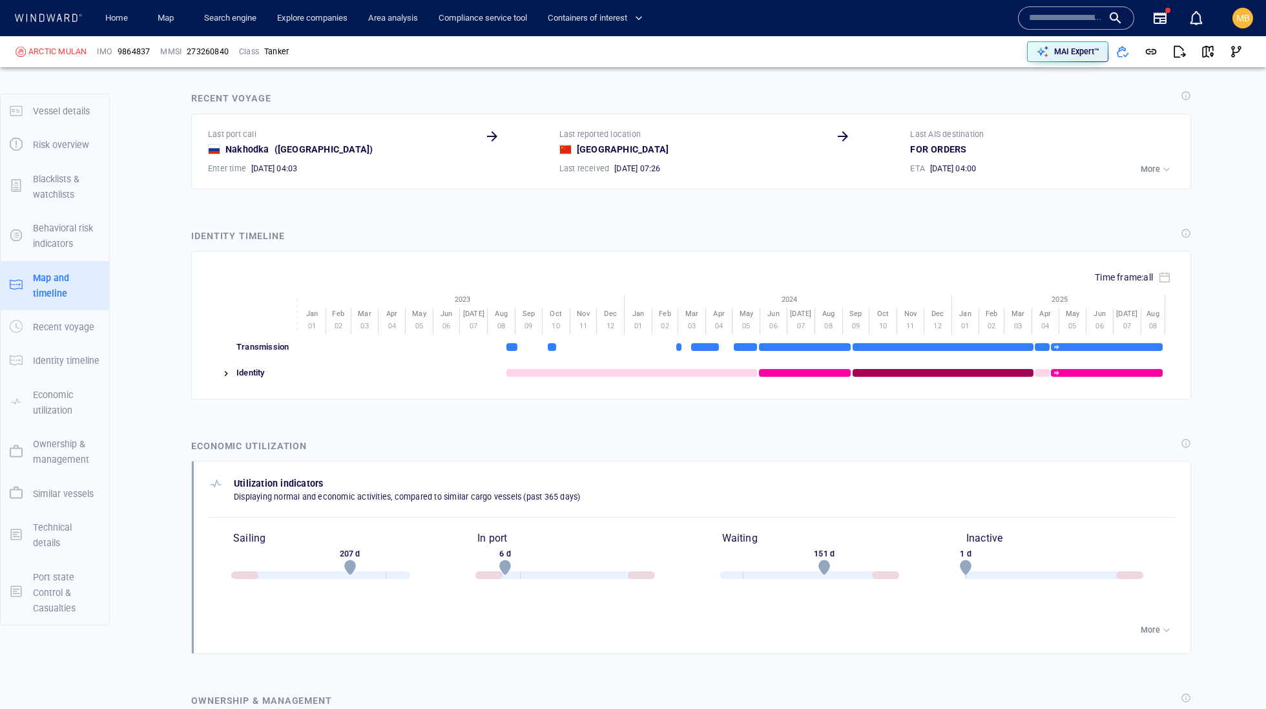
drag, startPoint x: 786, startPoint y: -184, endPoint x: 785, endPoint y: -216, distance: 32.3
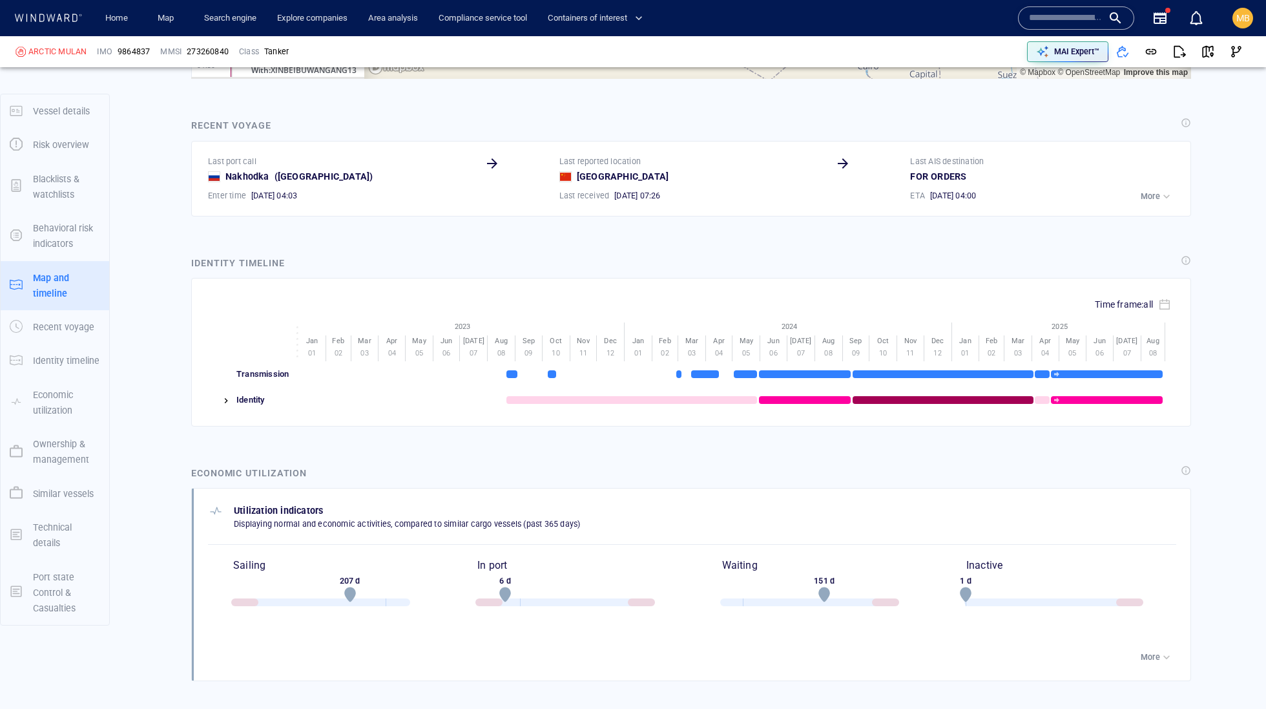
drag, startPoint x: 729, startPoint y: -101, endPoint x: 732, endPoint y: -165, distance: 63.4
click at [468, 10] on div "[DATE] - [DATE]" at bounding box center [441, 16] width 56 height 20
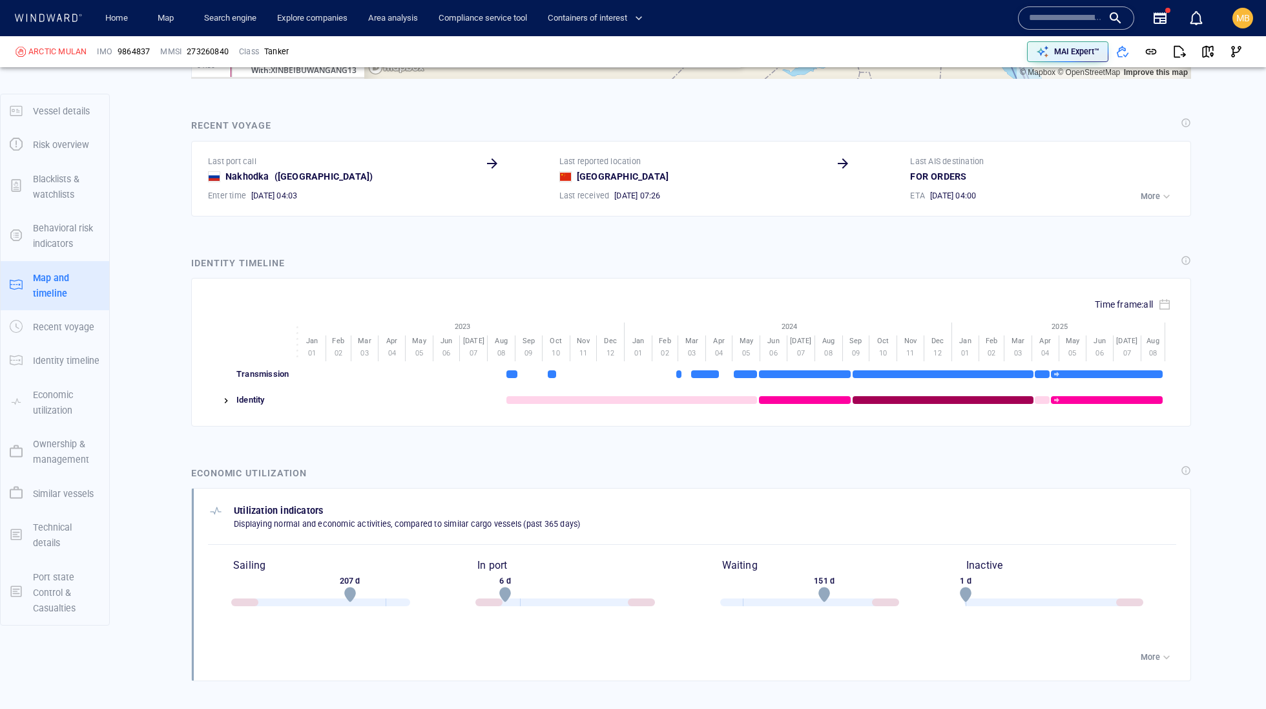
click at [634, 34] on div "30" at bounding box center [629, 27] width 17 height 17
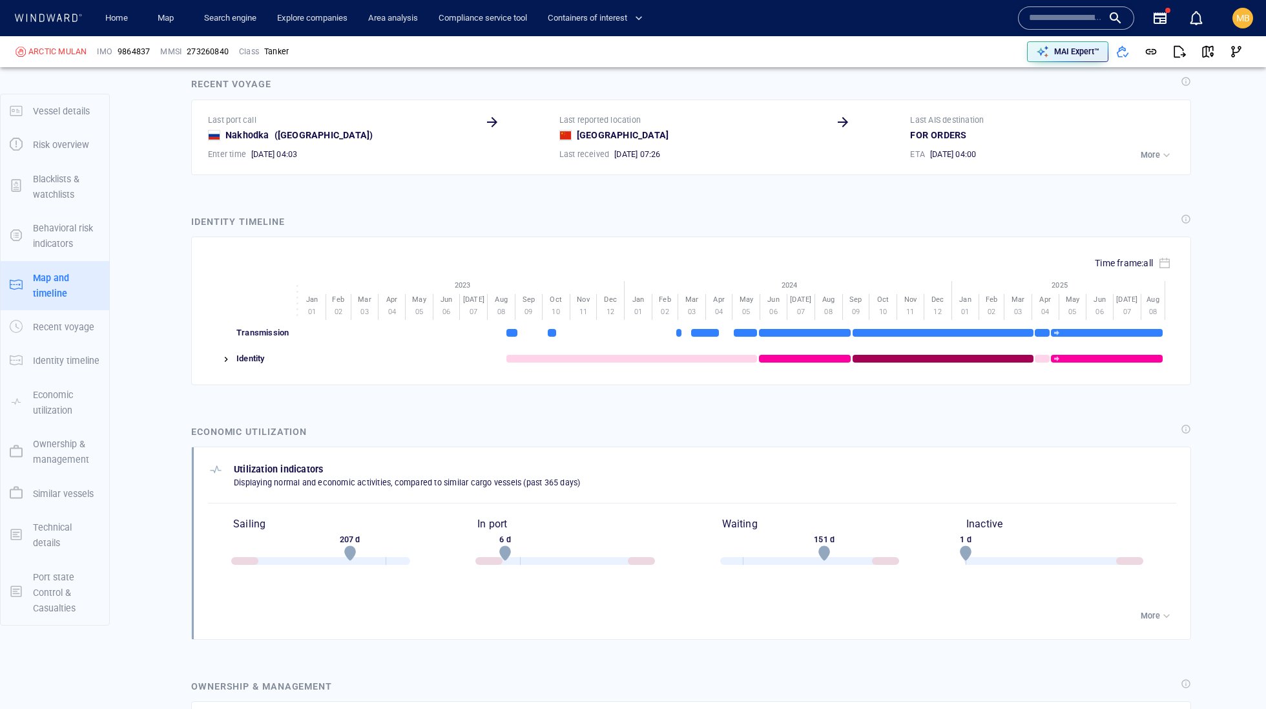
drag, startPoint x: 838, startPoint y: -114, endPoint x: 750, endPoint y: -91, distance: 90.7
drag, startPoint x: 768, startPoint y: -194, endPoint x: 810, endPoint y: -281, distance: 96.8
